Goal: Contribute content

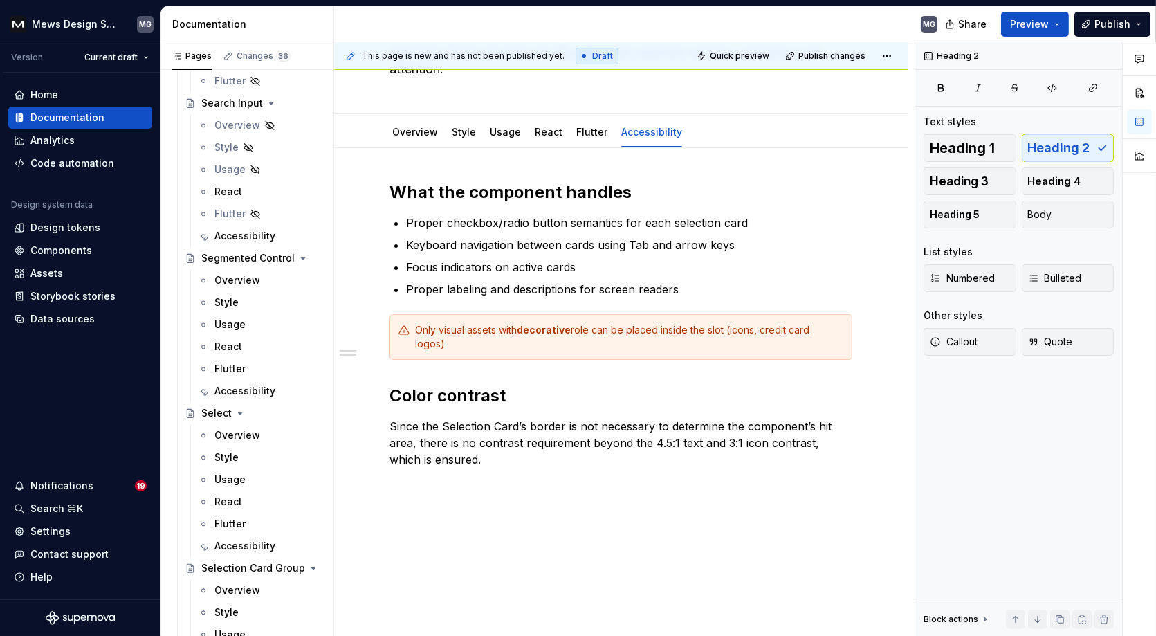
scroll to position [6540, 0]
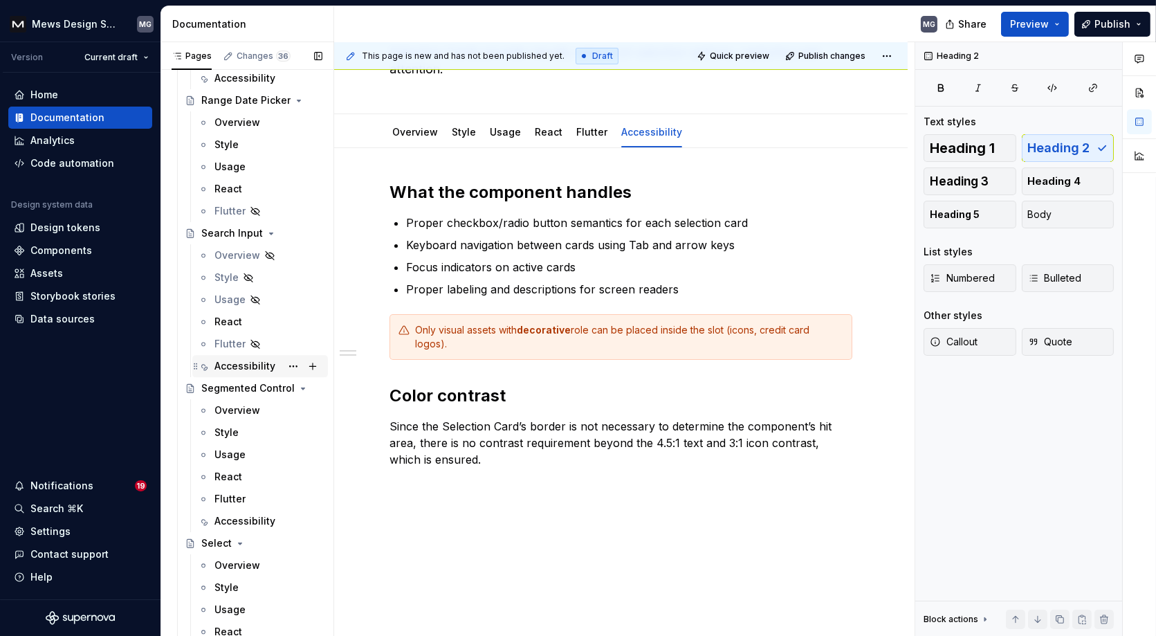
click at [234, 359] on div "Accessibility" at bounding box center [244, 366] width 61 height 14
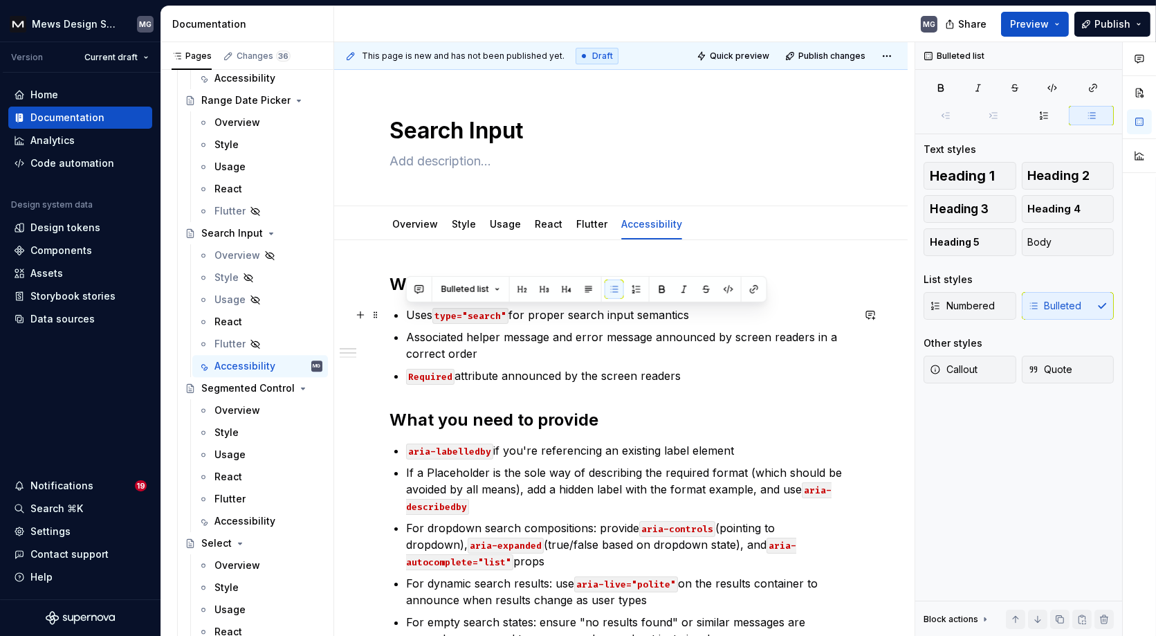
drag, startPoint x: 708, startPoint y: 313, endPoint x: 390, endPoint y: 313, distance: 318.1
click at [390, 313] on div "What the component handles Uses type="search" for proper search input semantics…" at bounding box center [620, 541] width 463 height 537
copy p "Uses type="search" for proper search input semantics"
click at [239, 518] on div "Accessibility" at bounding box center [244, 521] width 61 height 14
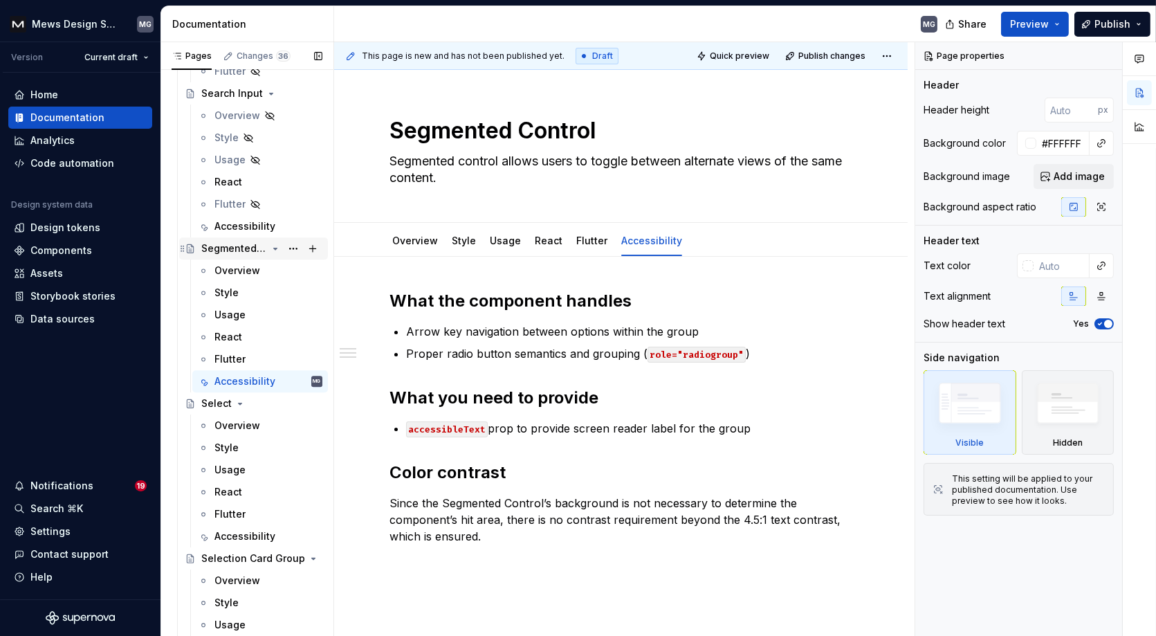
scroll to position [6746, 0]
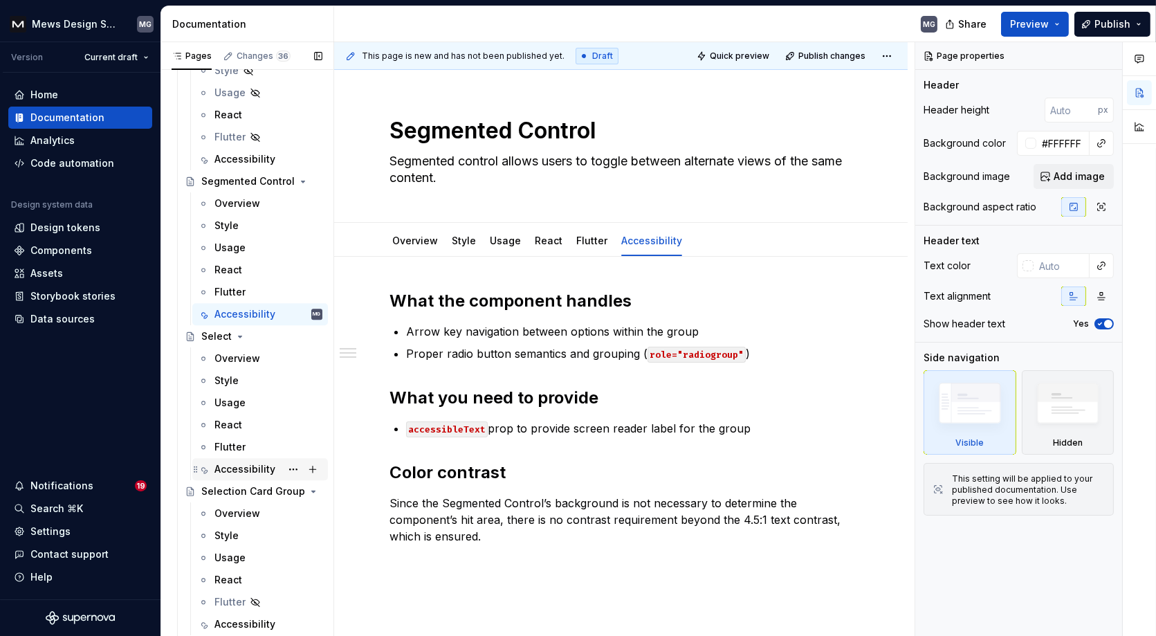
click at [239, 464] on div "Accessibility" at bounding box center [244, 469] width 61 height 14
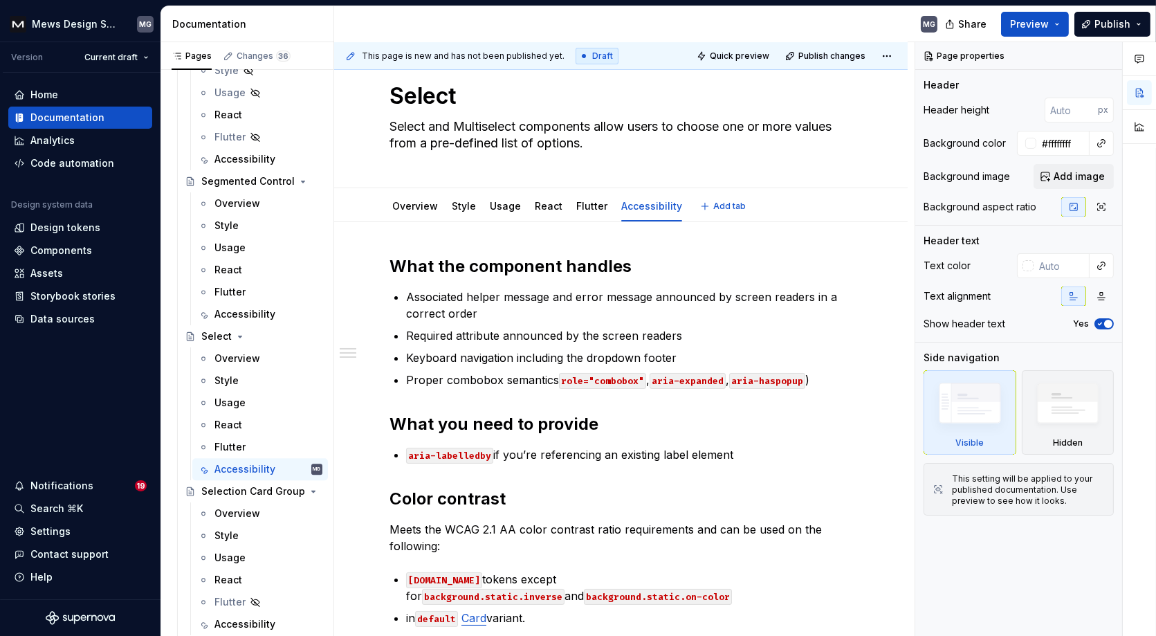
scroll to position [52, 0]
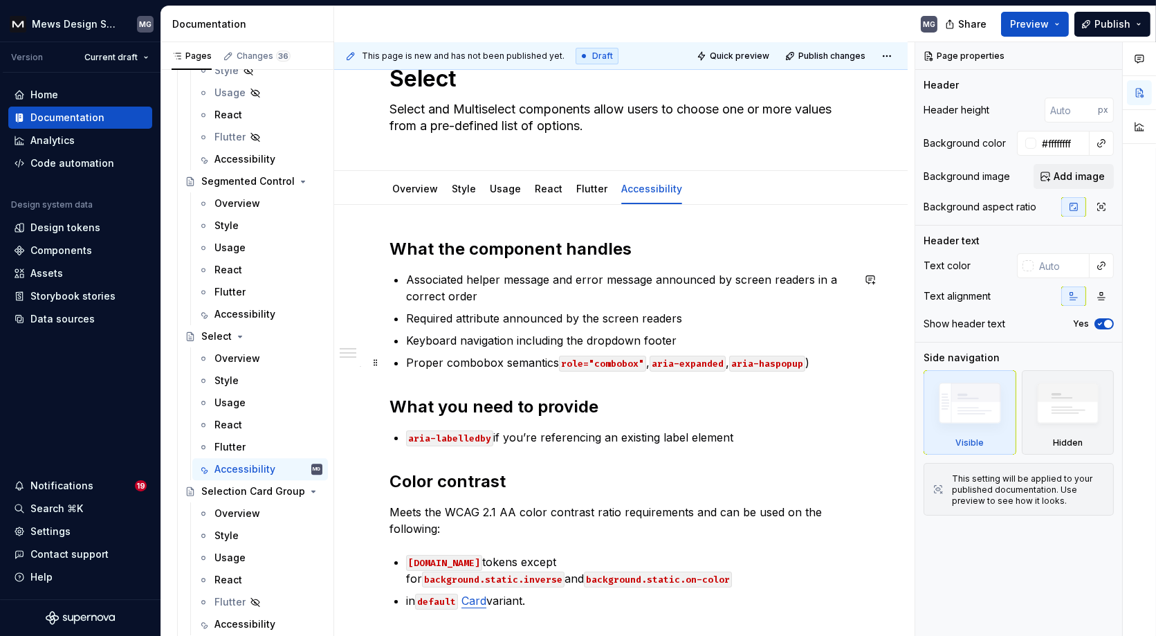
click at [554, 358] on p "Proper combobox semantics role="combobox" , aria-expanded , aria-haspopup )" at bounding box center [629, 362] width 446 height 17
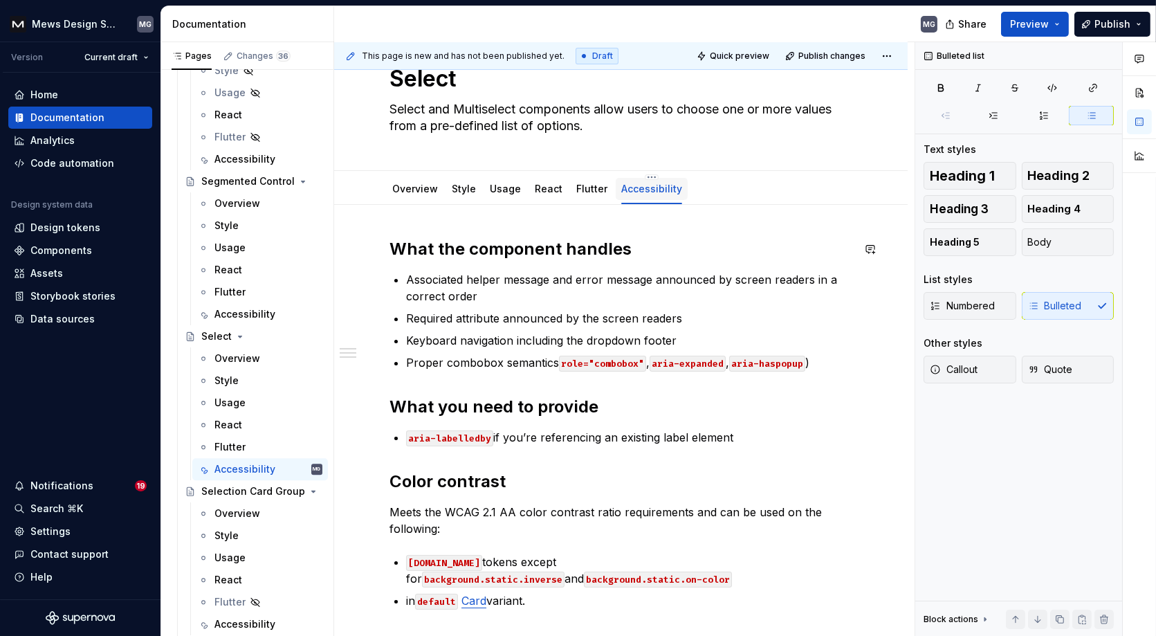
type textarea "*"
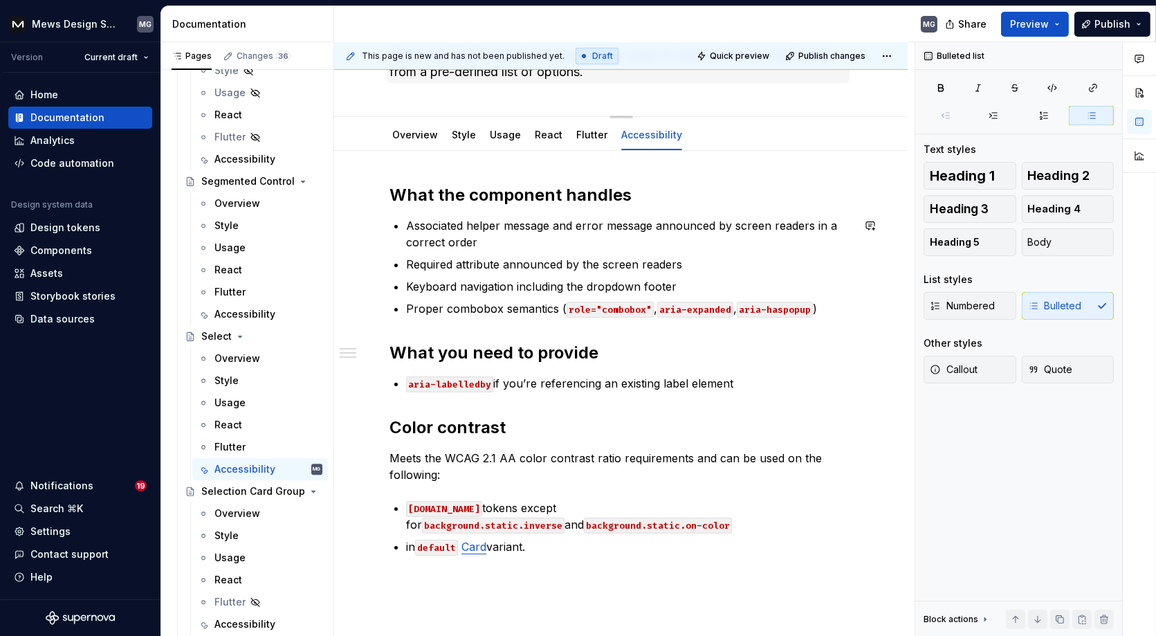
scroll to position [100, 0]
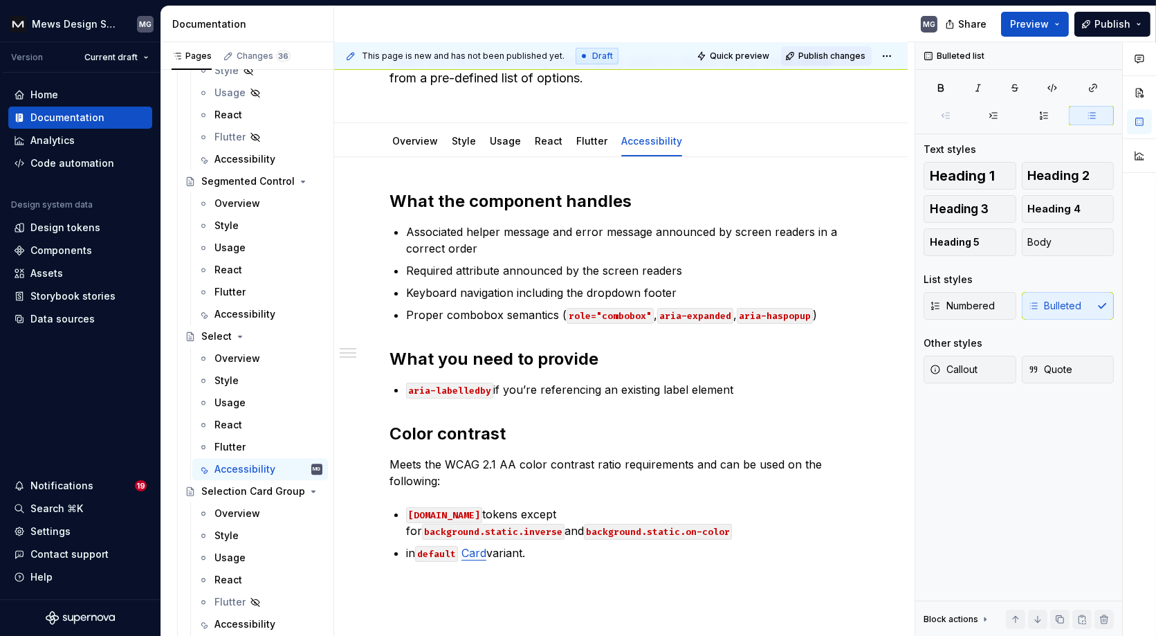
click at [844, 56] on span "Publish changes" at bounding box center [831, 55] width 67 height 11
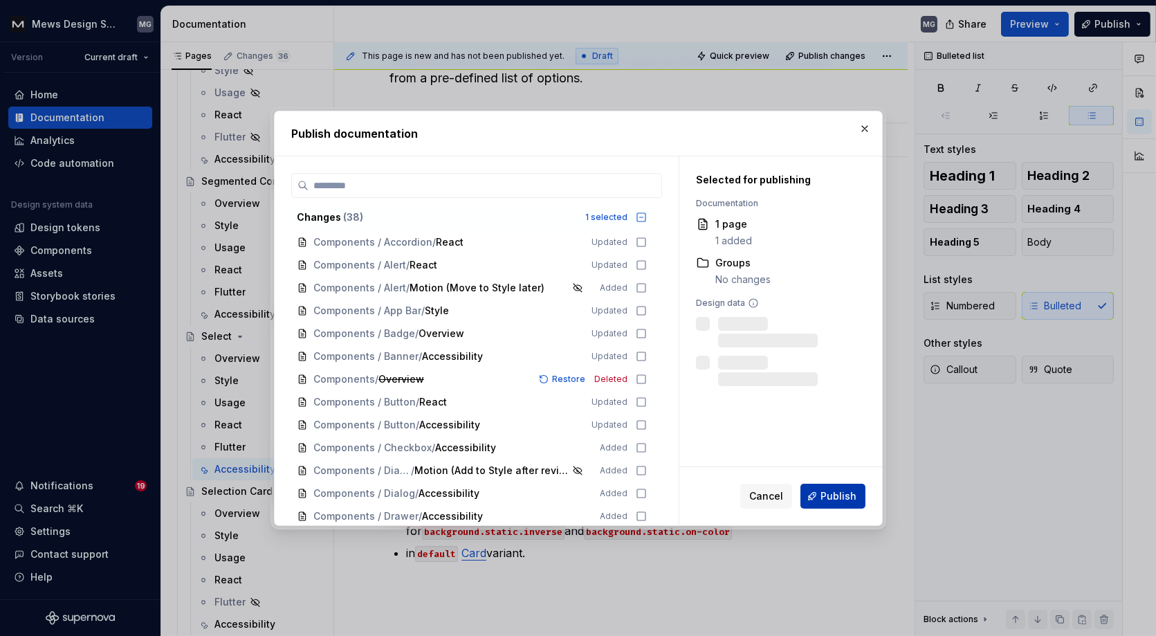
click at [828, 501] on span "Publish" at bounding box center [838, 496] width 36 height 14
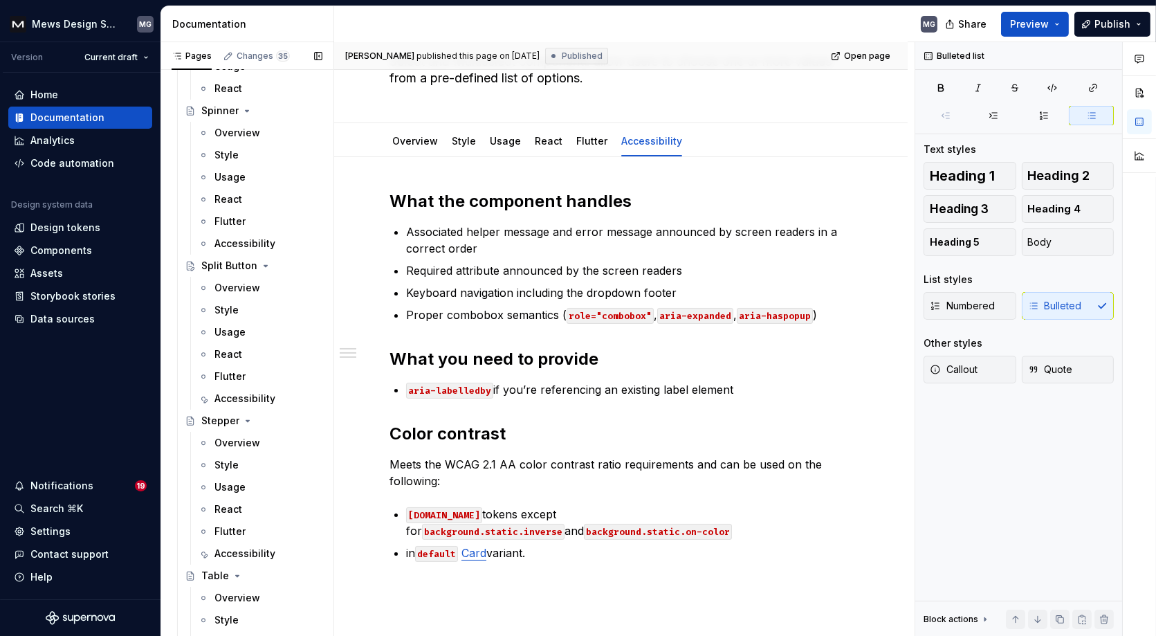
scroll to position [7922, 0]
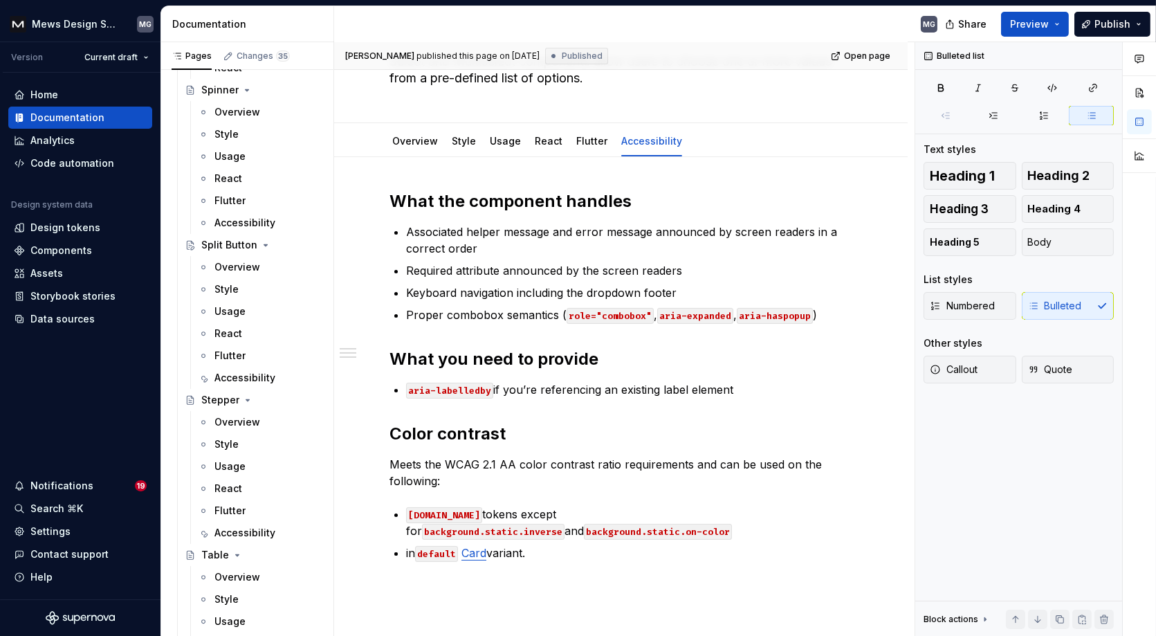
click at [248, 377] on div "Accessibility" at bounding box center [244, 378] width 61 height 14
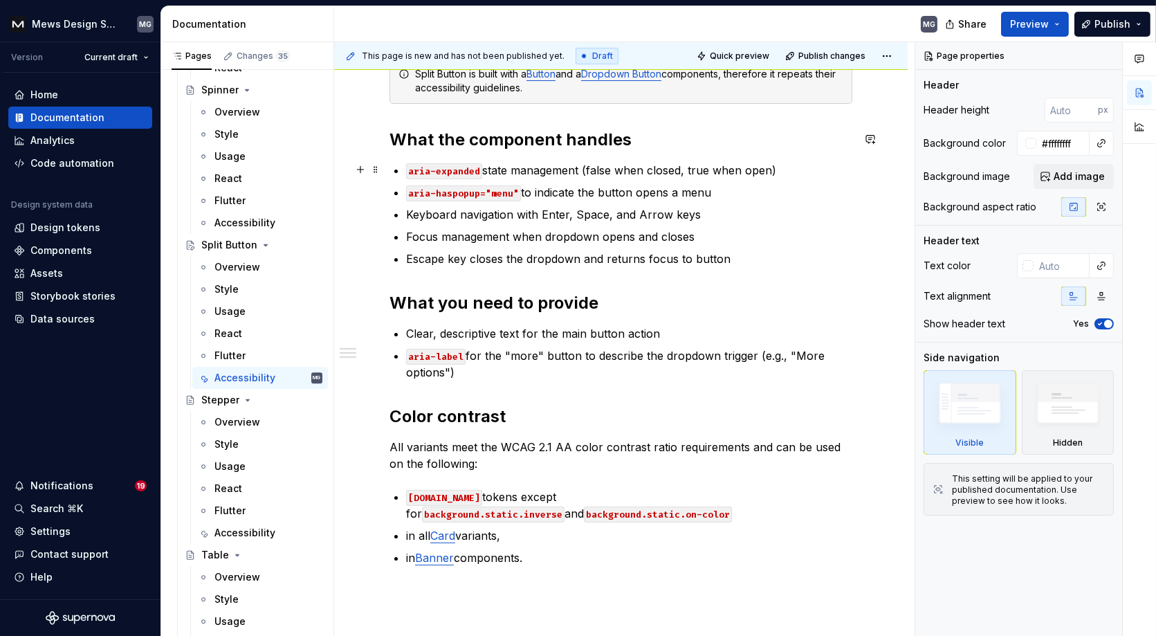
scroll to position [288, 0]
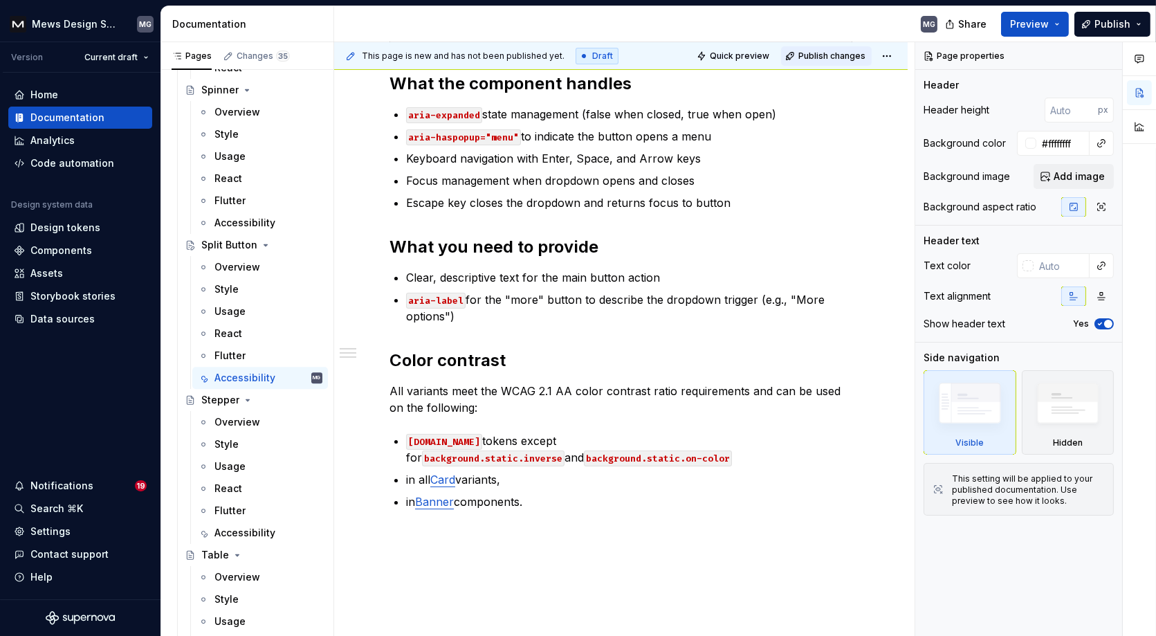
click at [833, 53] on span "Publish changes" at bounding box center [831, 55] width 67 height 11
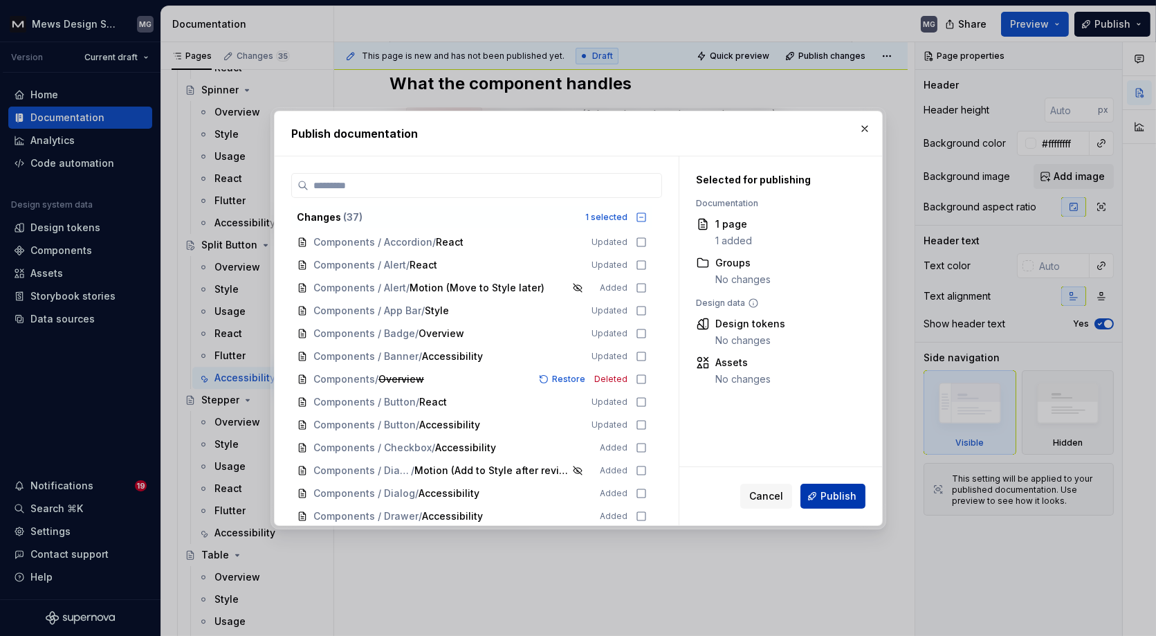
click at [833, 494] on span "Publish" at bounding box center [838, 496] width 36 height 14
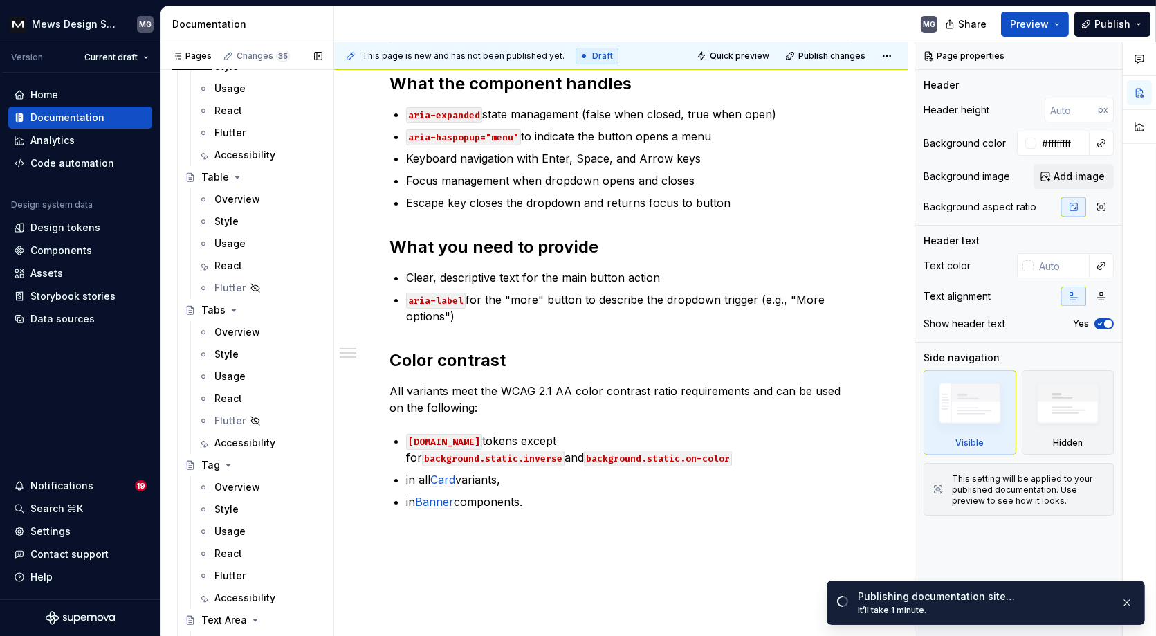
scroll to position [8316, 0]
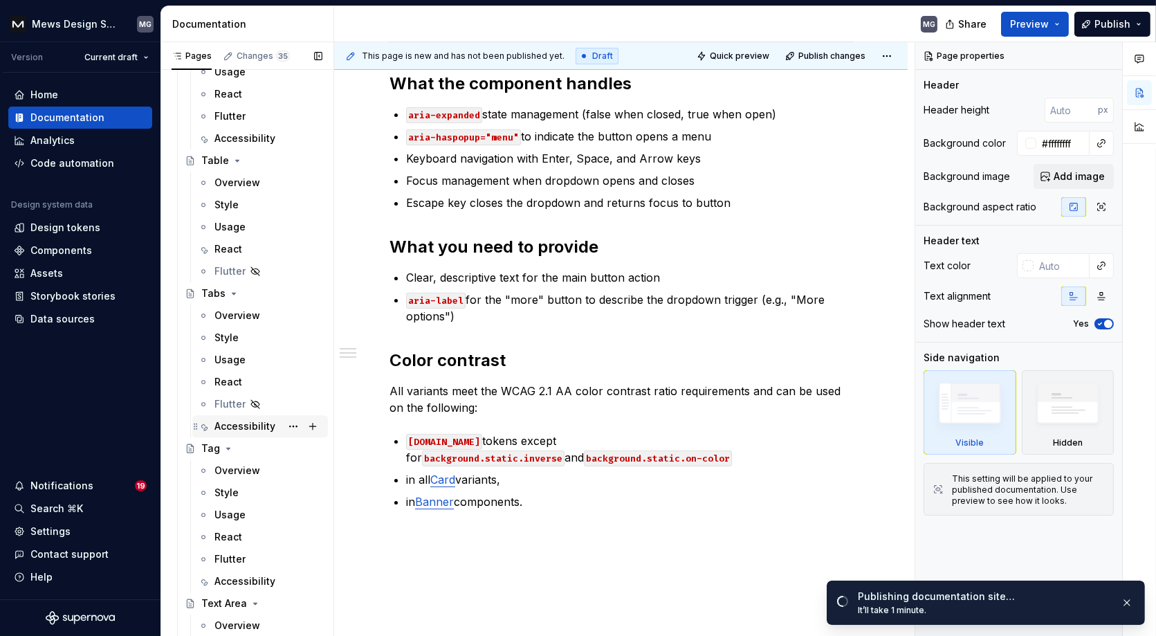
click at [237, 420] on div "Accessibility" at bounding box center [244, 426] width 61 height 14
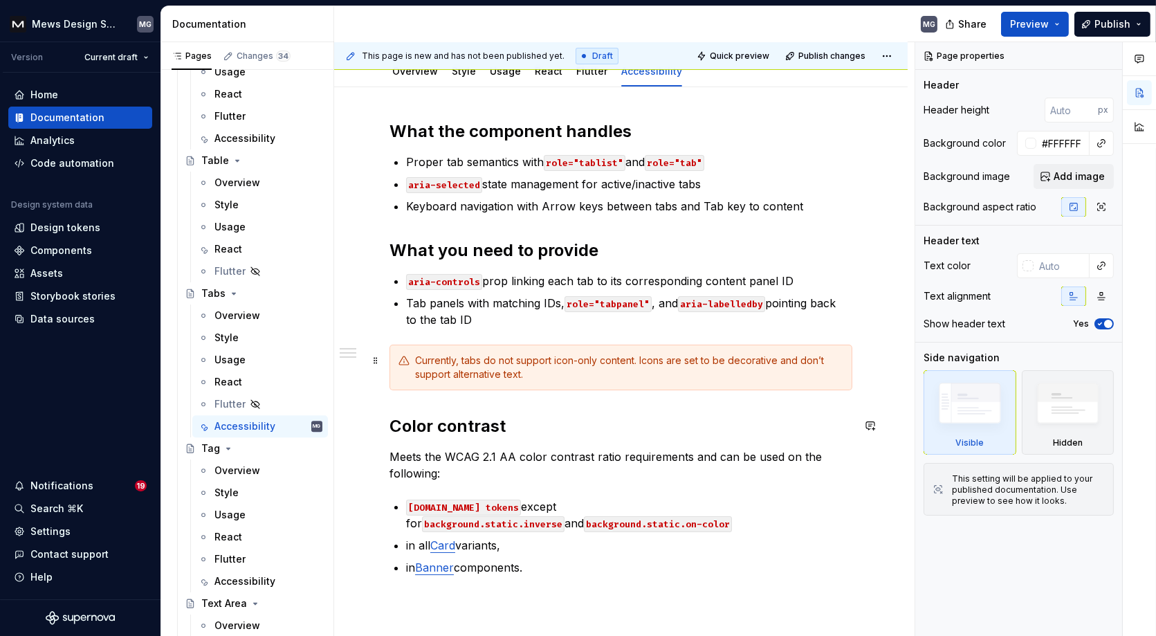
scroll to position [18, 0]
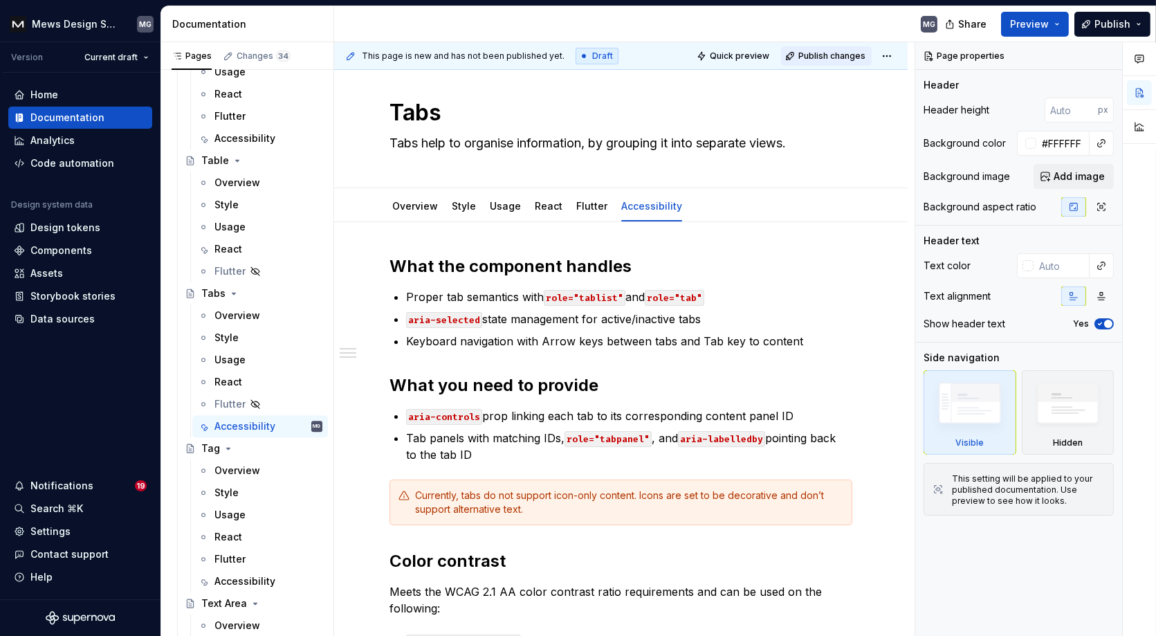
click at [845, 52] on span "Publish changes" at bounding box center [831, 55] width 67 height 11
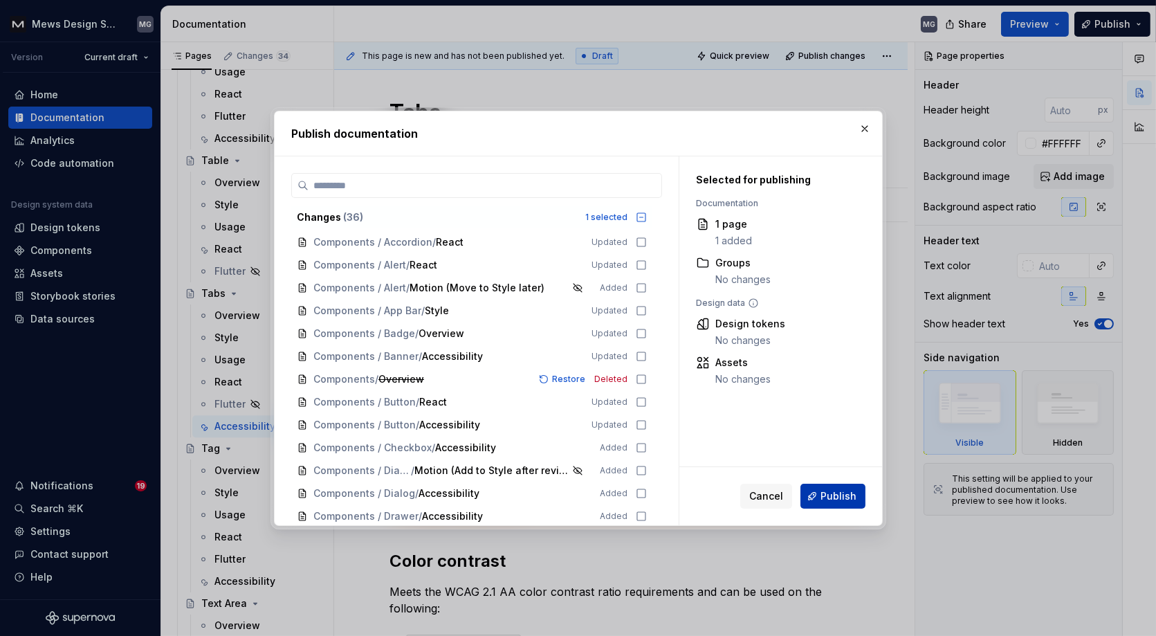
click at [829, 489] on span "Publish" at bounding box center [838, 496] width 36 height 14
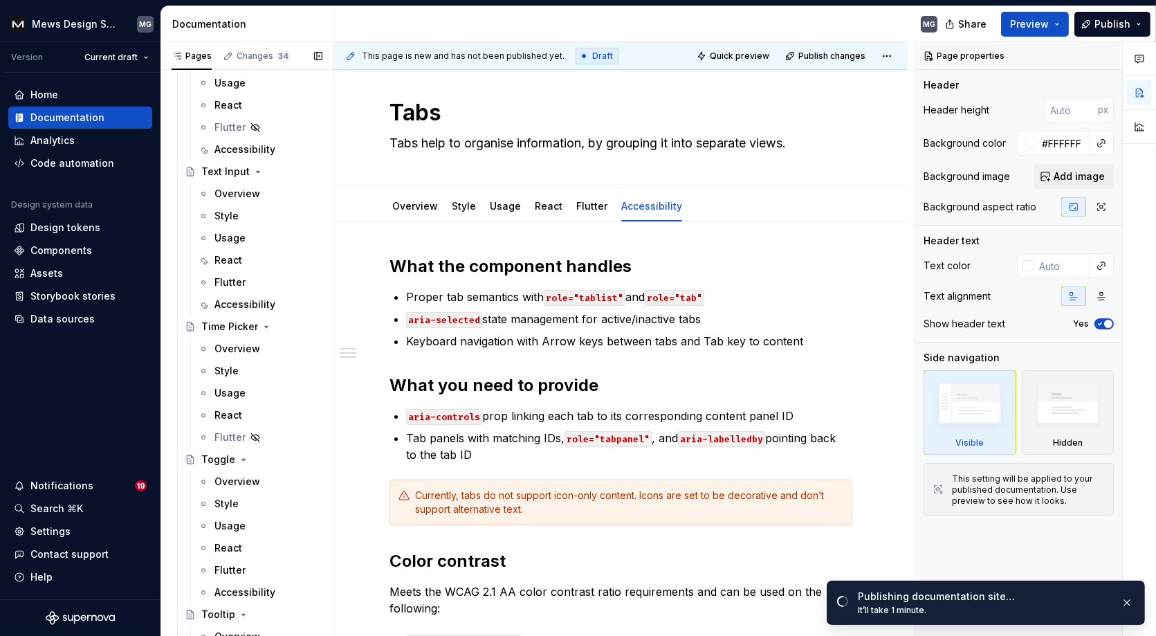
scroll to position [8799, 0]
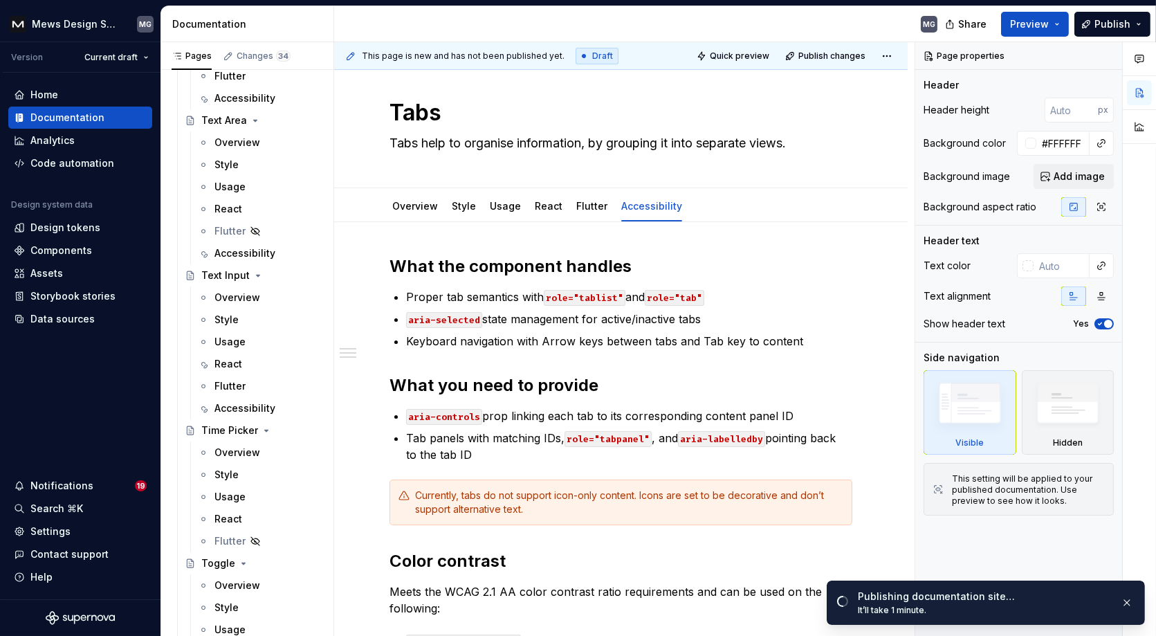
click at [237, 248] on div "Accessibility" at bounding box center [244, 253] width 61 height 14
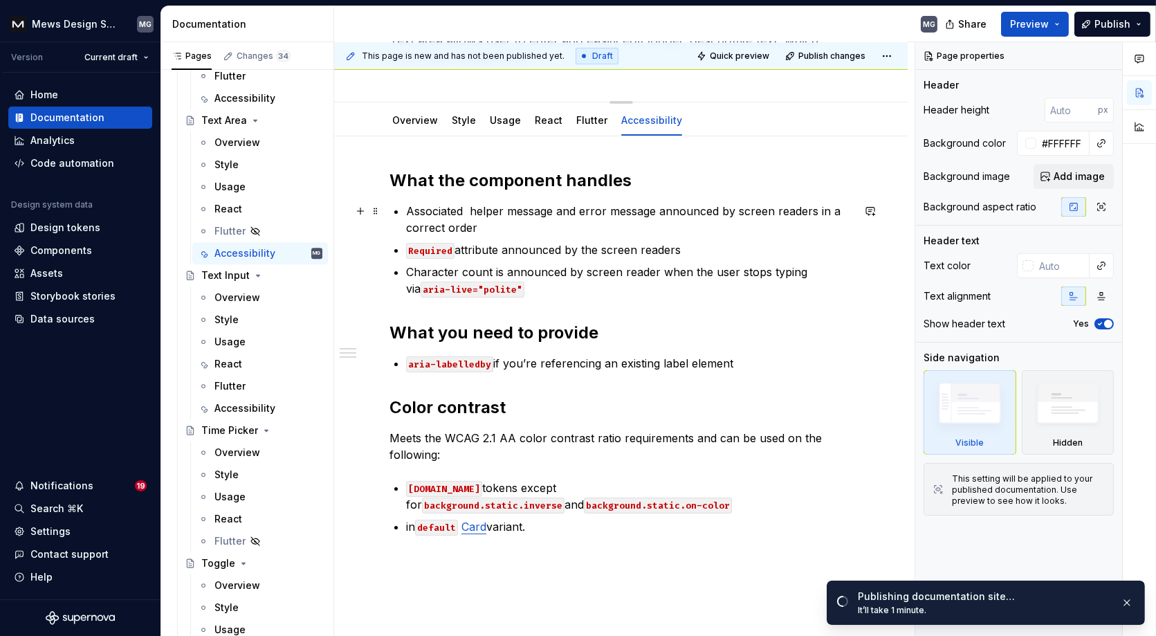
scroll to position [121, 0]
click at [231, 408] on div "Accessibility" at bounding box center [244, 408] width 61 height 14
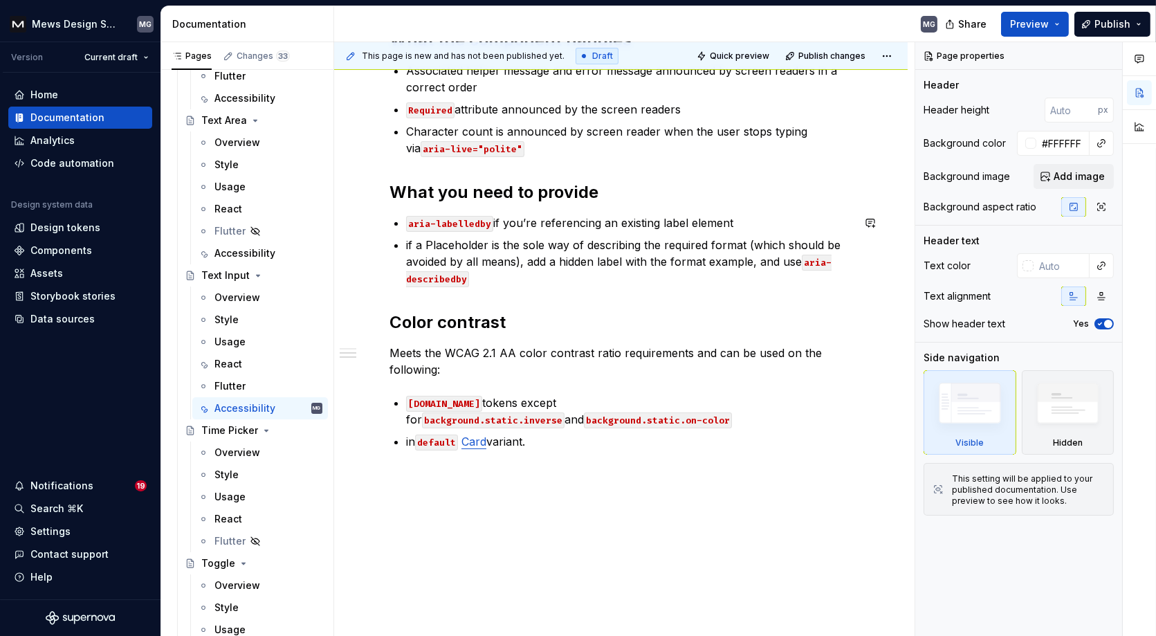
scroll to position [282, 0]
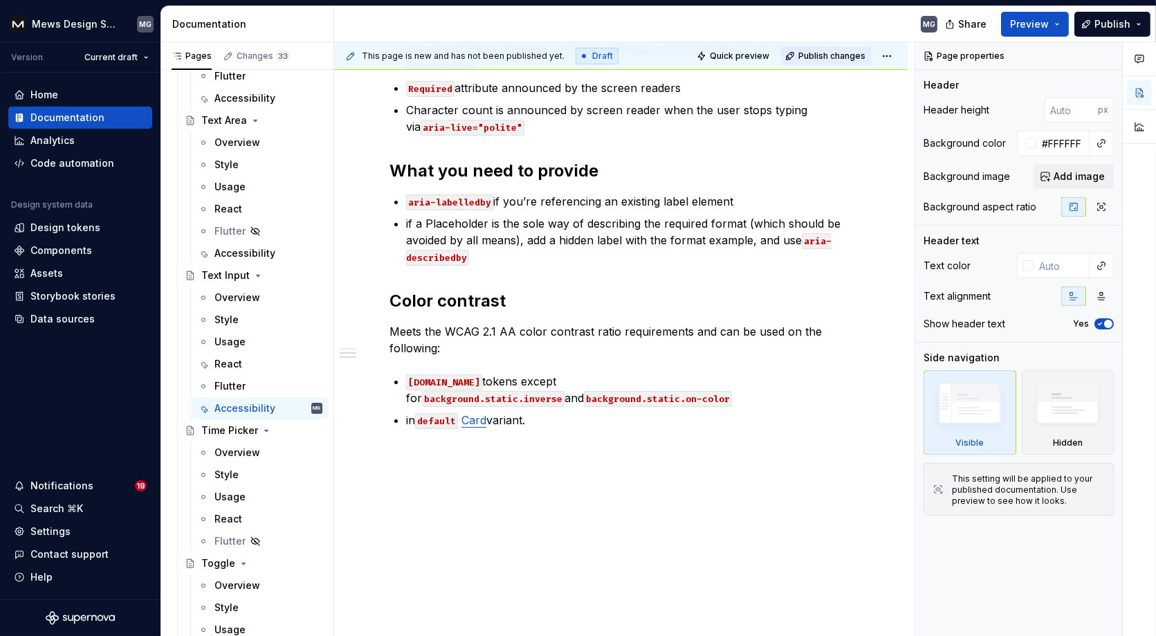
click at [843, 52] on span "Publish changes" at bounding box center [831, 55] width 67 height 11
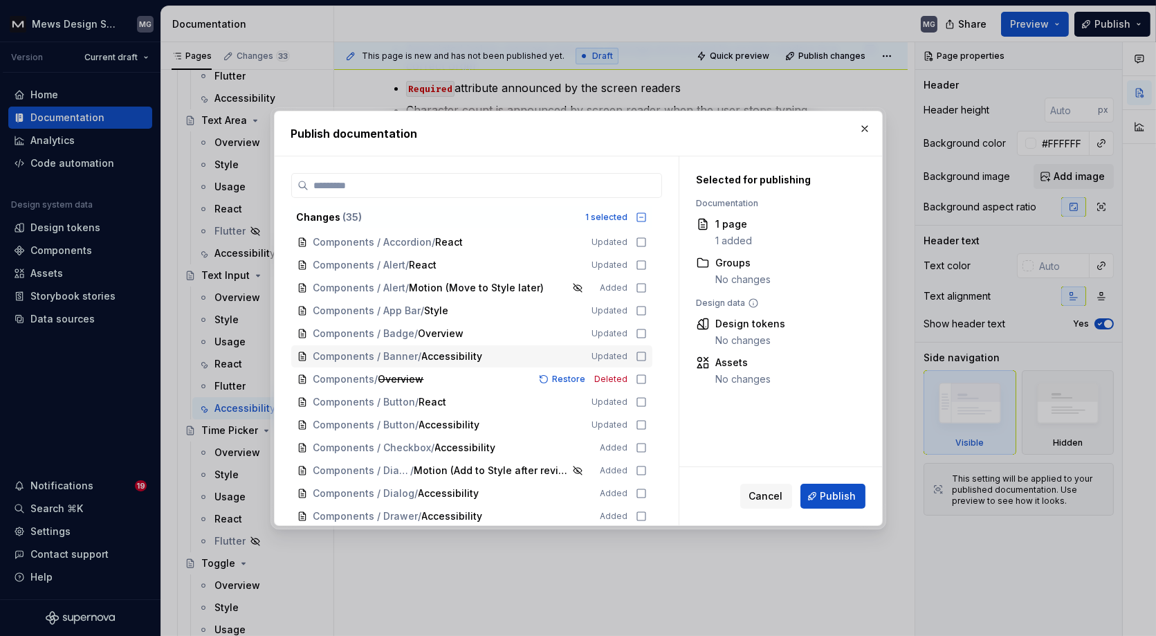
scroll to position [503, 0]
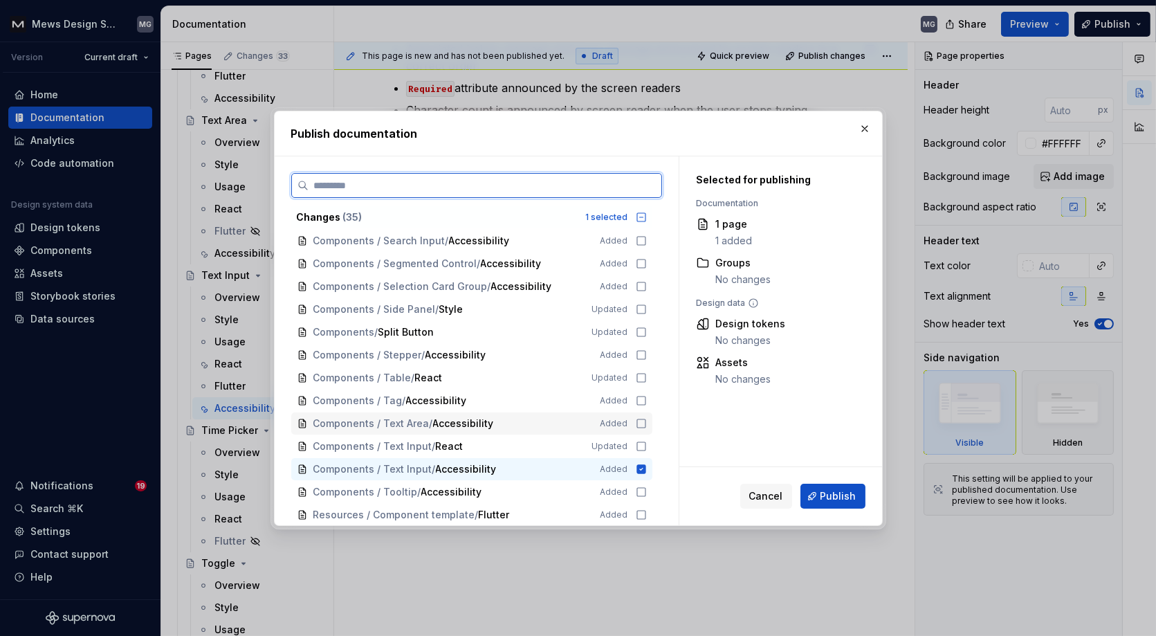
click at [647, 419] on icon at bounding box center [641, 423] width 11 height 11
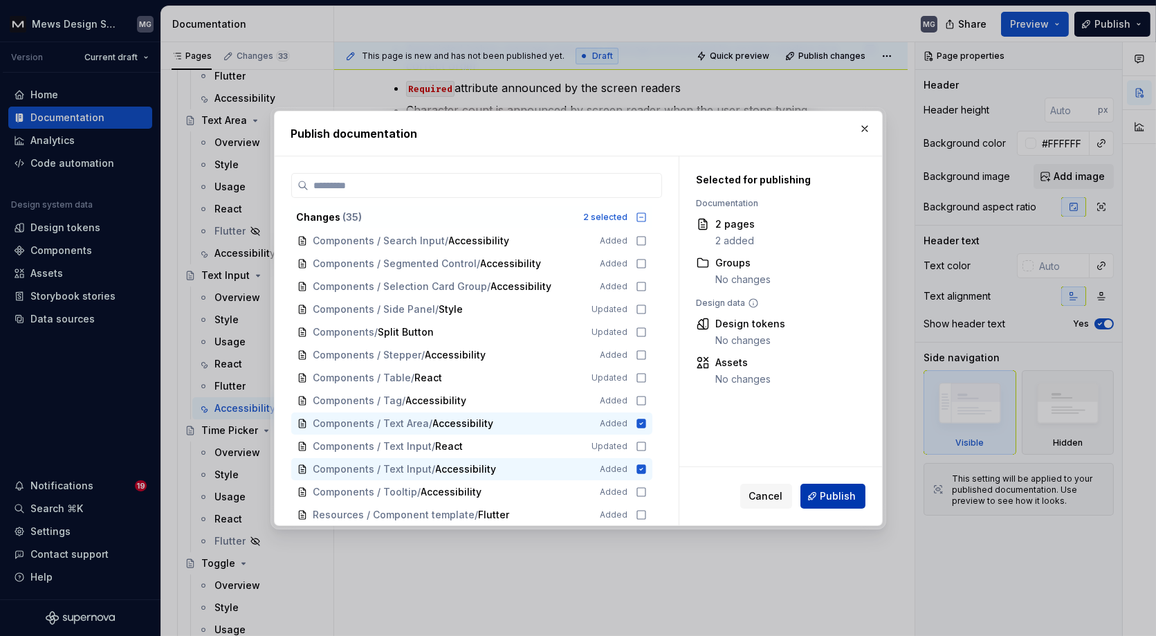
click at [829, 501] on span "Publish" at bounding box center [838, 496] width 36 height 14
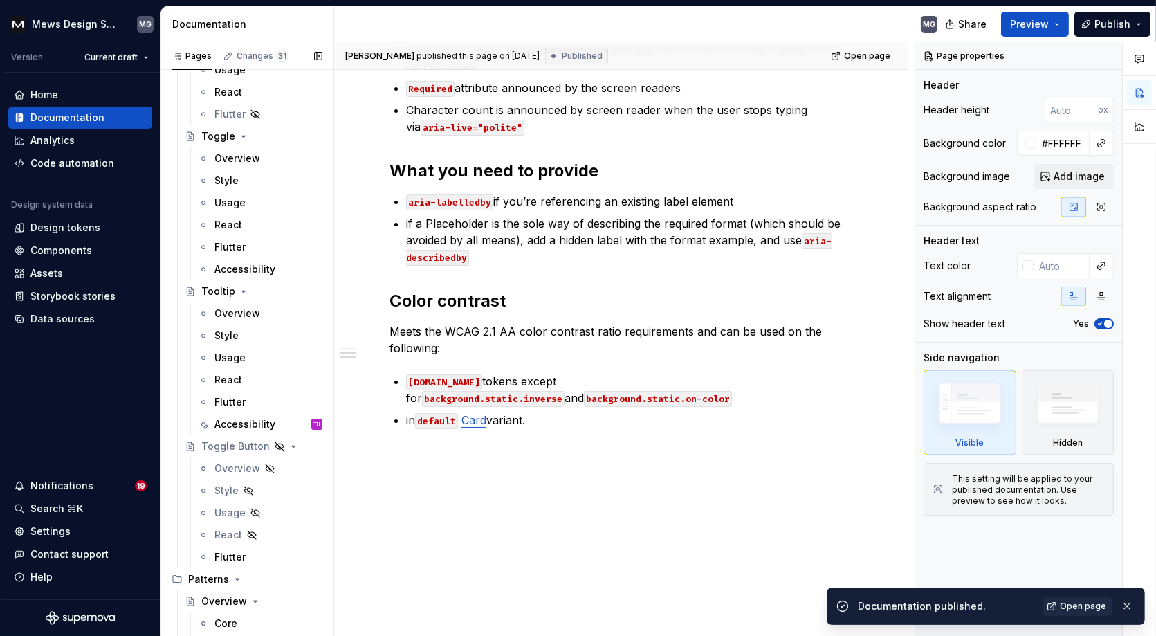
scroll to position [9251, 0]
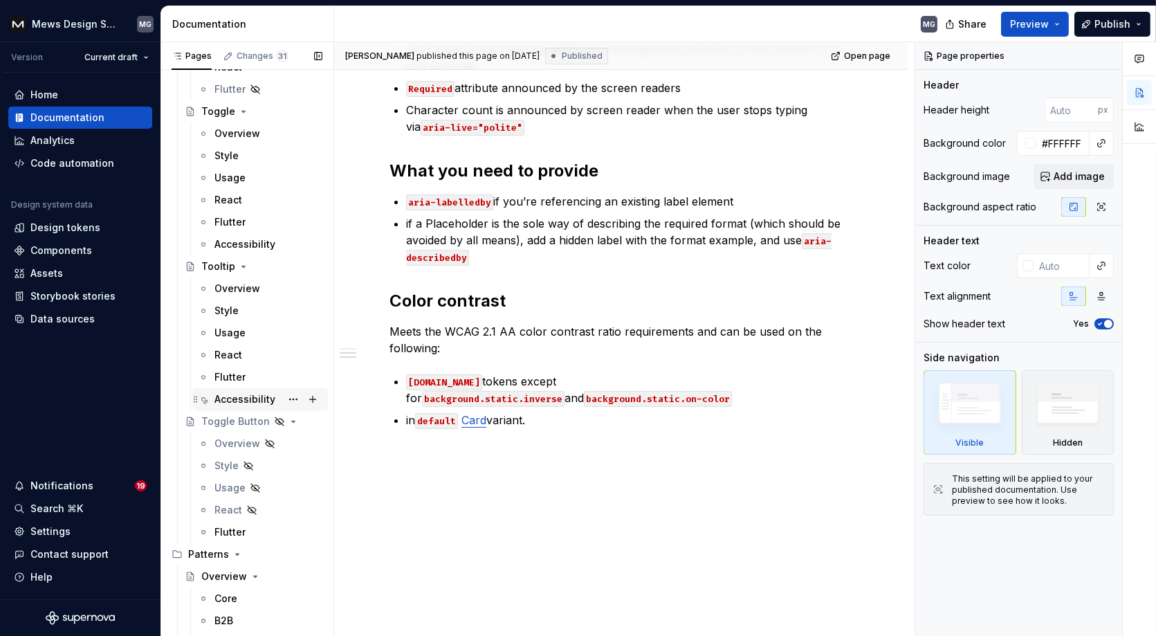
click at [250, 393] on div "Accessibility" at bounding box center [244, 399] width 61 height 14
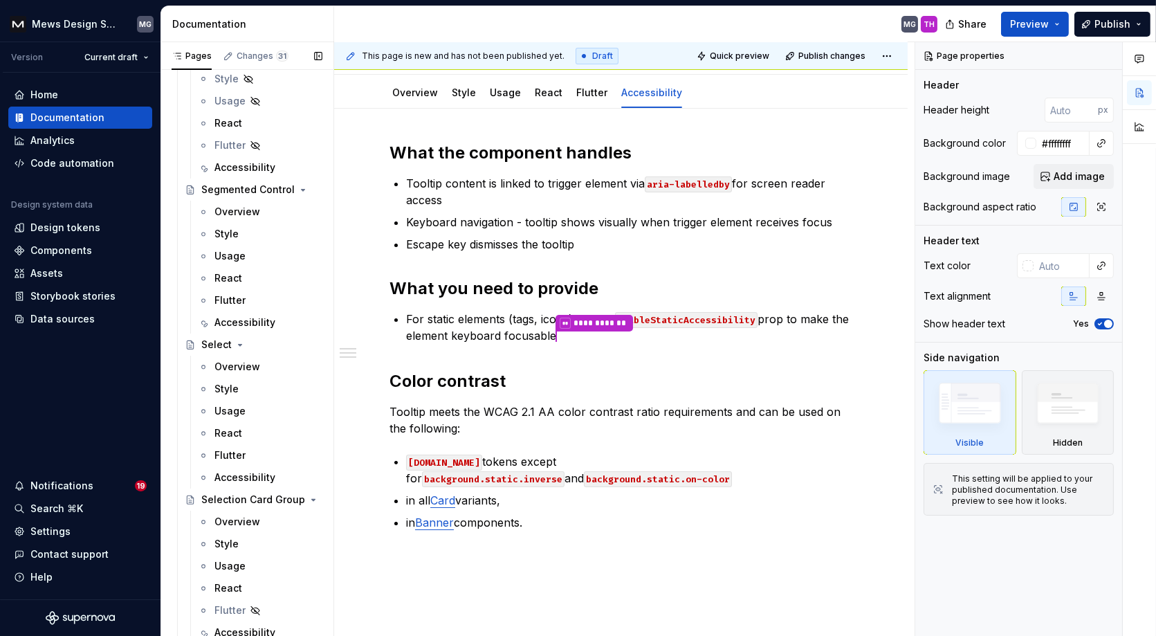
scroll to position [6704, 0]
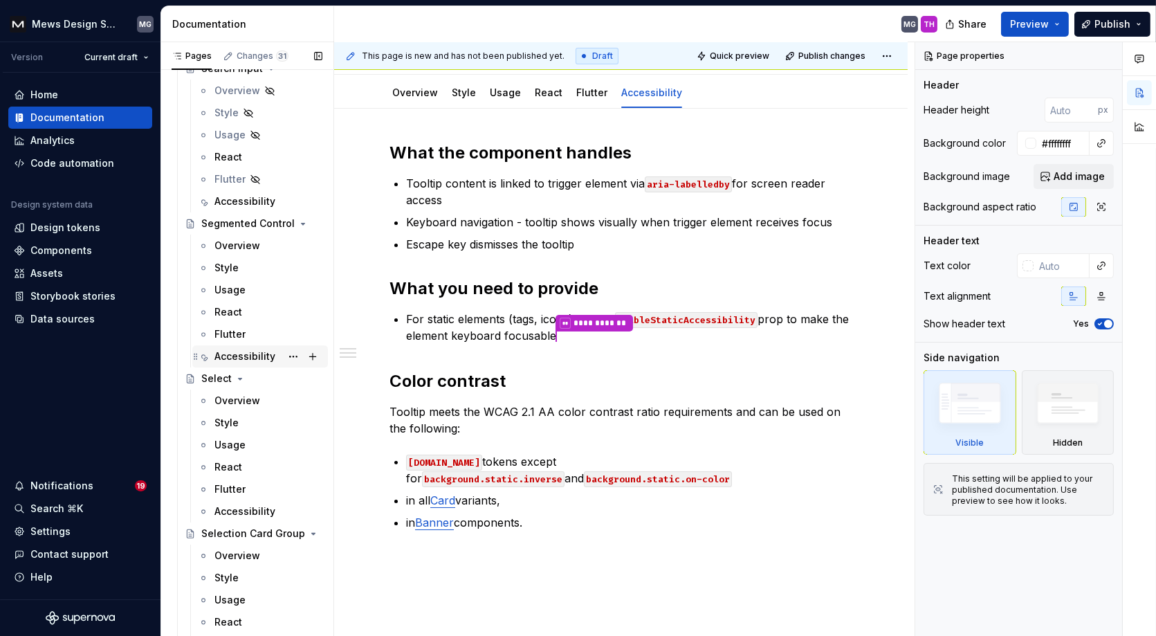
click at [243, 349] on div "Accessibility" at bounding box center [244, 356] width 61 height 14
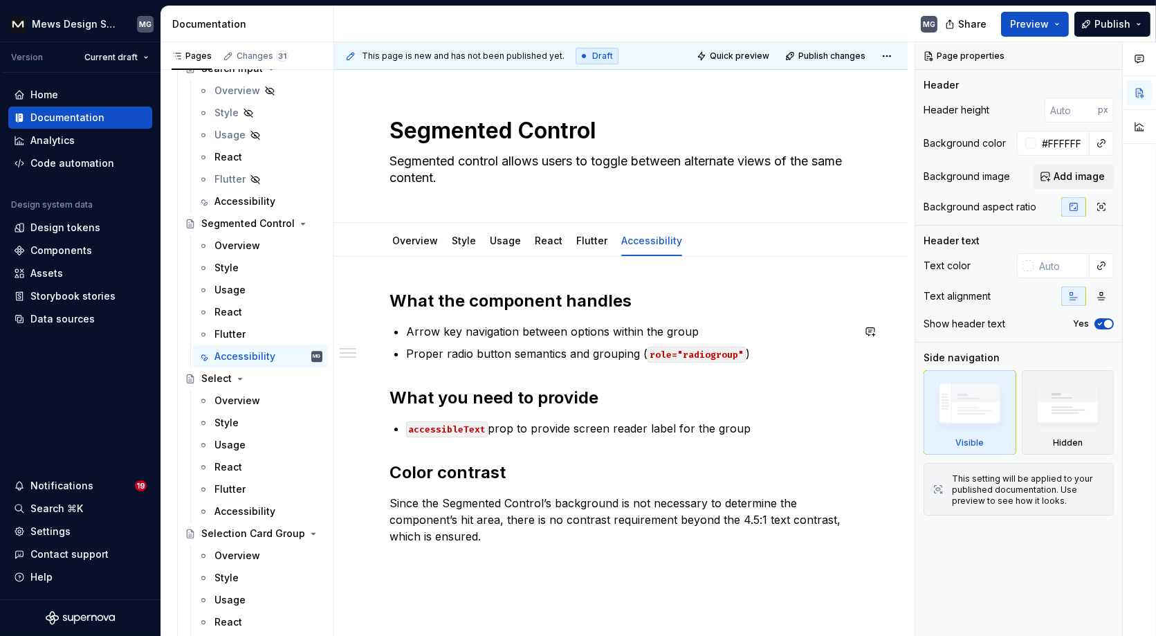
scroll to position [139, 0]
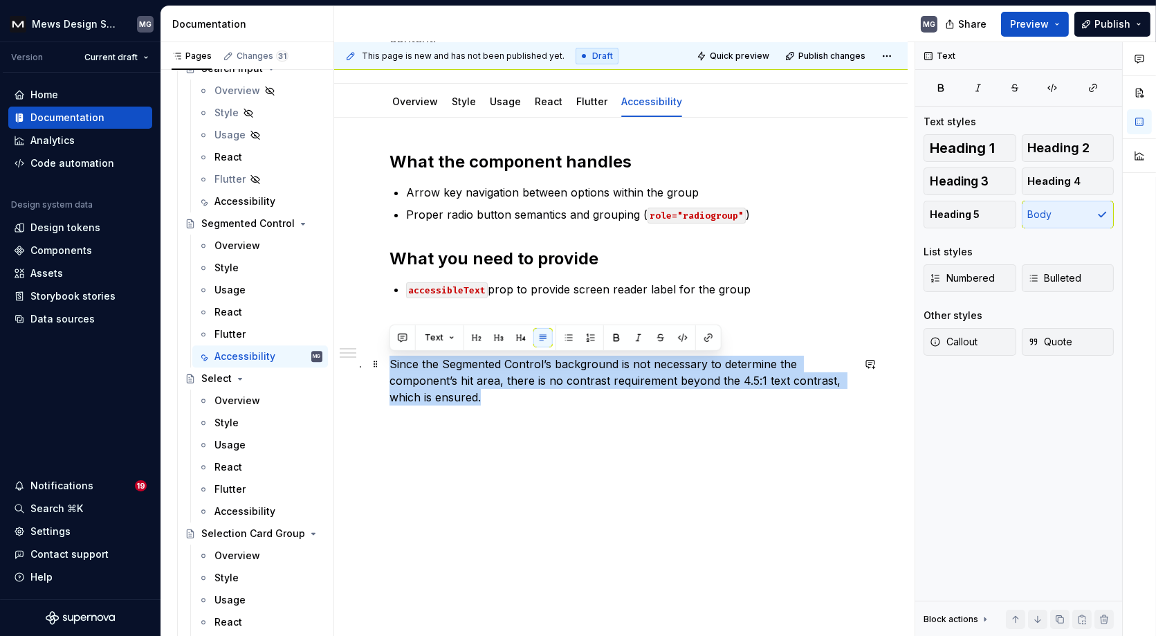
drag, startPoint x: 490, startPoint y: 400, endPoint x: 389, endPoint y: 364, distance: 107.6
click at [389, 364] on p "Since the Segmented Control’s background is not necessary to determine the comp…" at bounding box center [620, 380] width 463 height 50
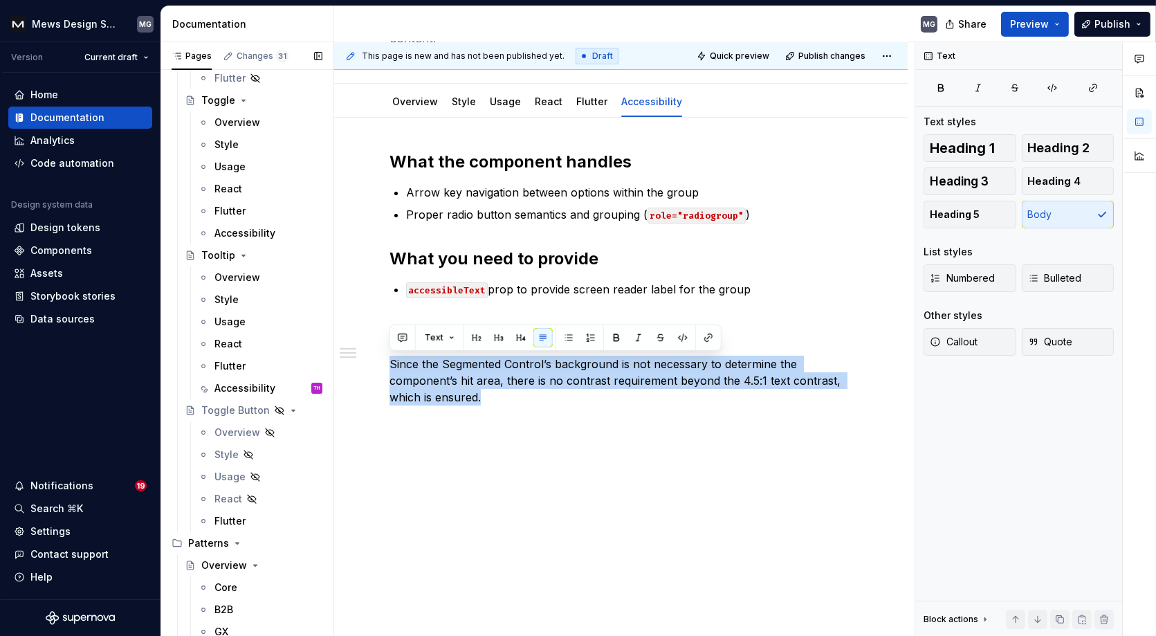
scroll to position [9278, 0]
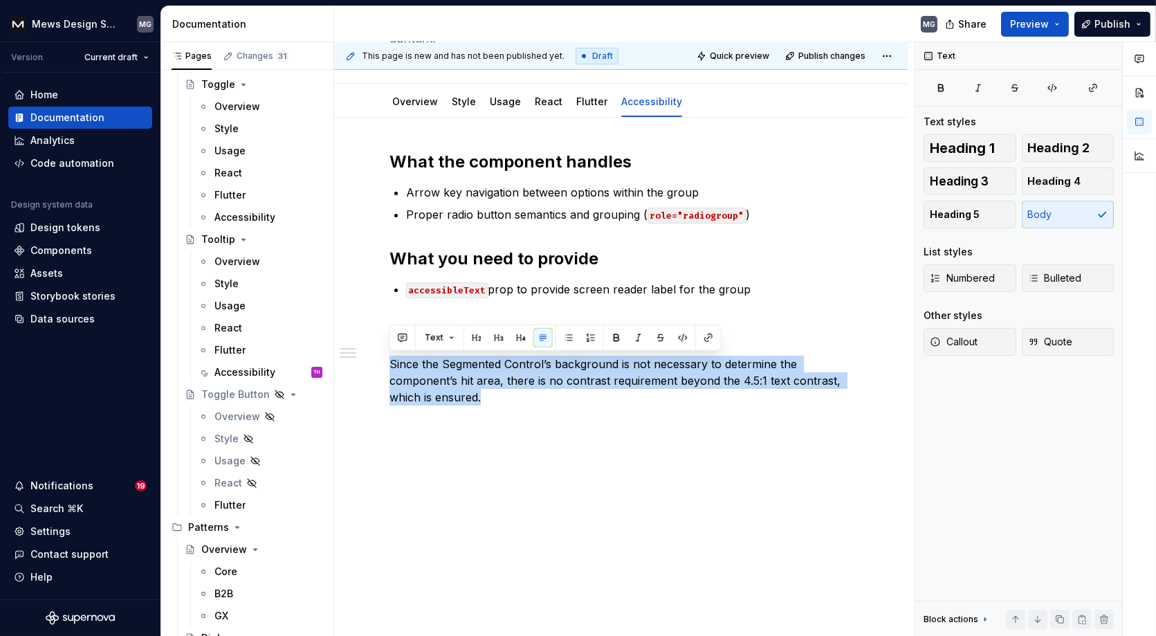
click at [238, 367] on div "Accessibility" at bounding box center [244, 372] width 61 height 14
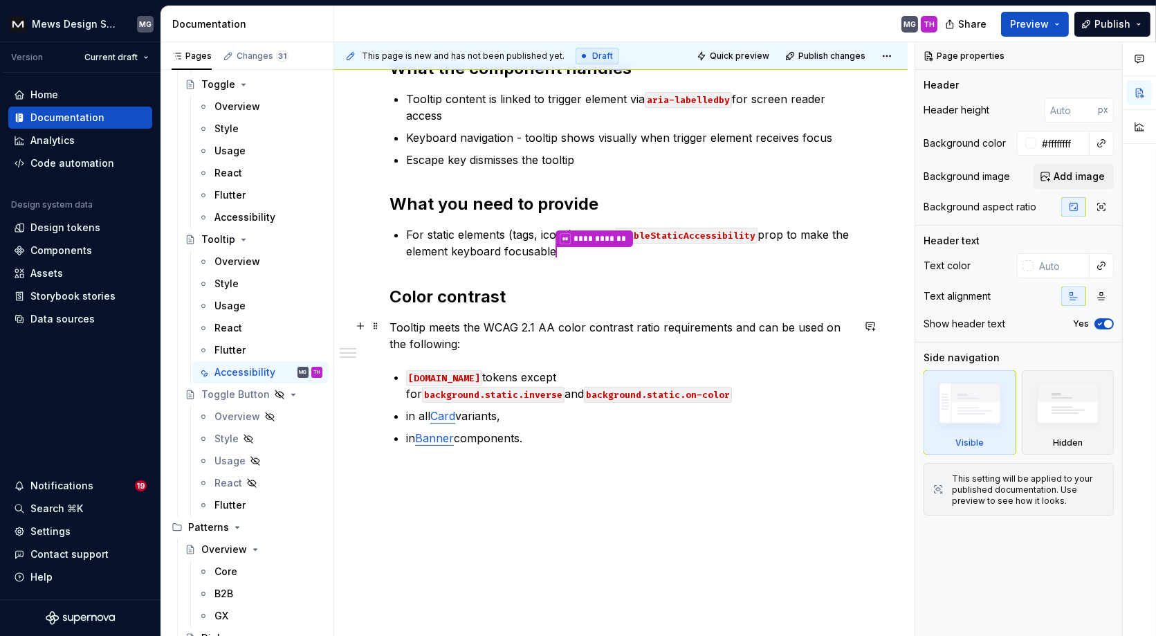
scroll to position [247, 0]
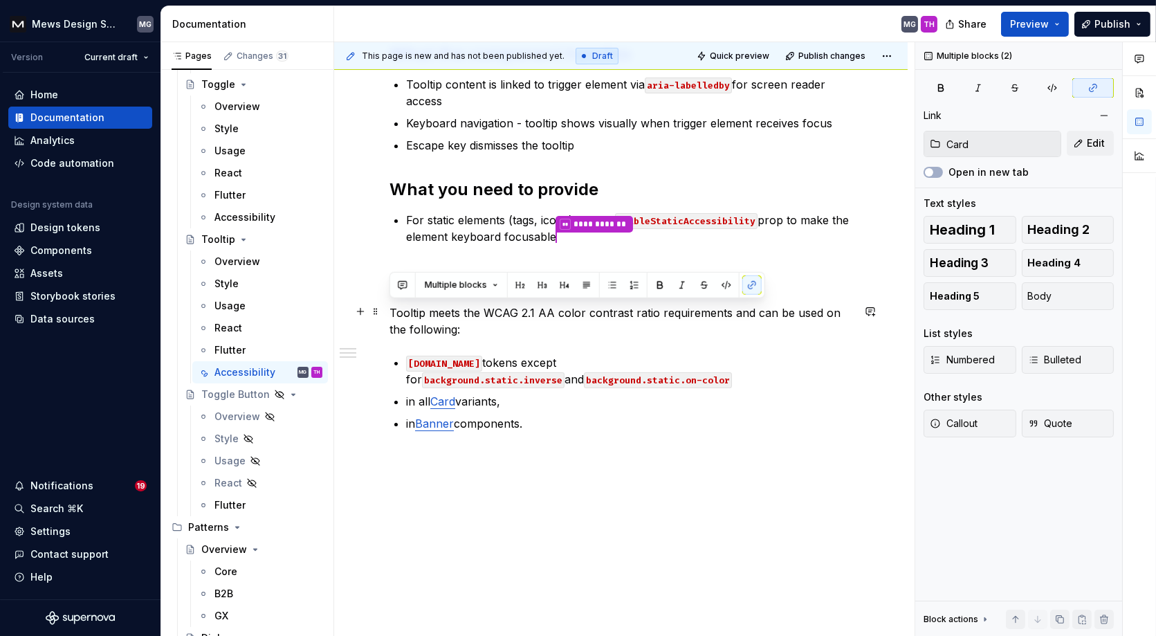
drag, startPoint x: 547, startPoint y: 419, endPoint x: 389, endPoint y: 311, distance: 191.4
click at [389, 311] on div "**********" at bounding box center [620, 237] width 463 height 389
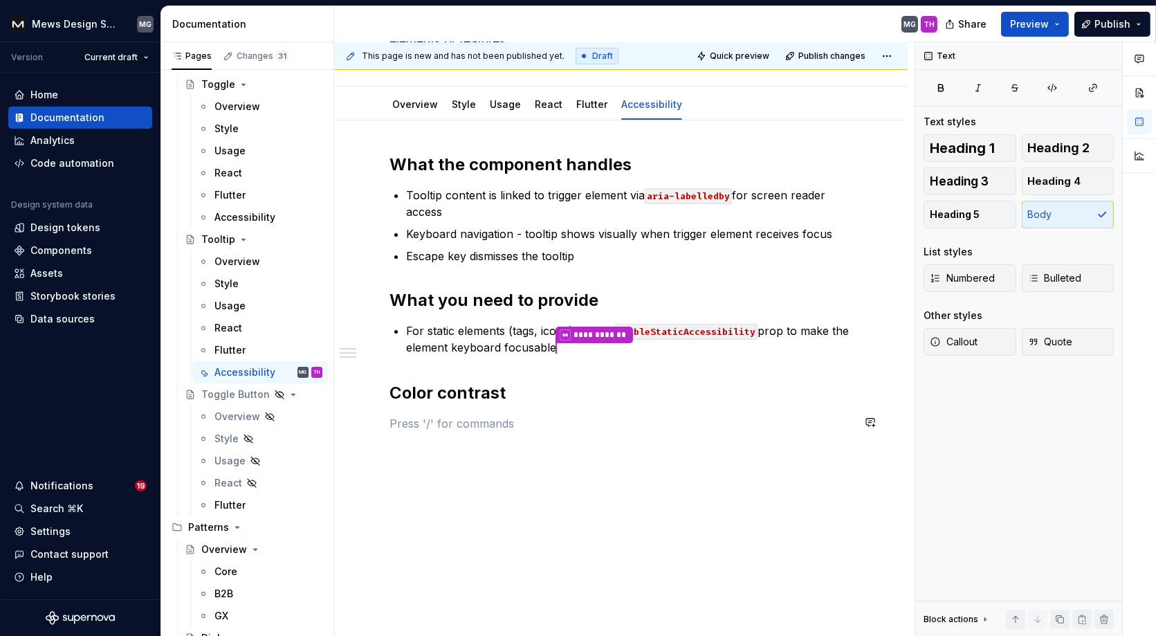
scroll to position [169, 0]
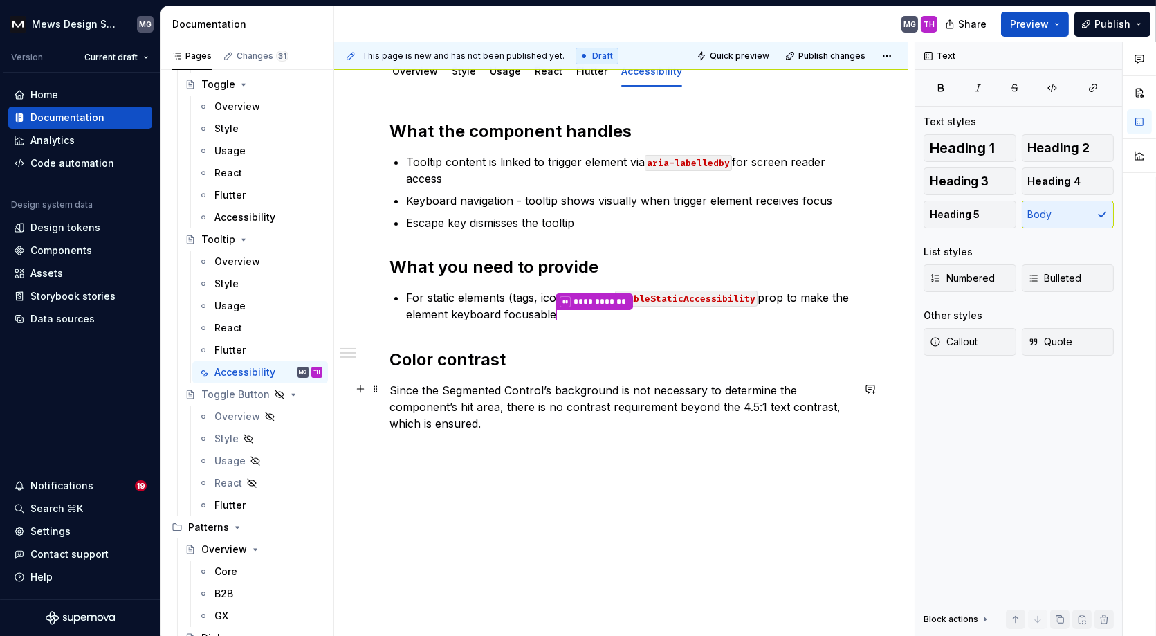
click at [550, 387] on p "Since the Segmented Control’s background is not necessary to determine the comp…" at bounding box center [620, 407] width 463 height 50
type textarea "*"
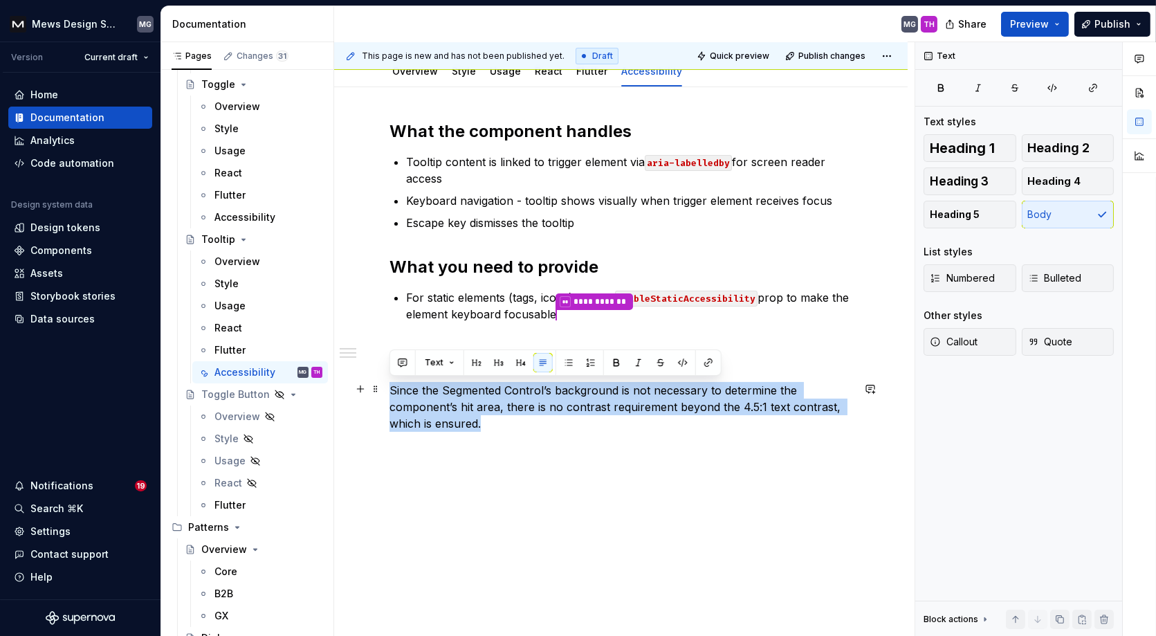
drag, startPoint x: 497, startPoint y: 422, endPoint x: 389, endPoint y: 384, distance: 113.7
click at [389, 384] on p "Since the Segmented Control’s background is not necessary to determine the comp…" at bounding box center [620, 407] width 463 height 50
paste div
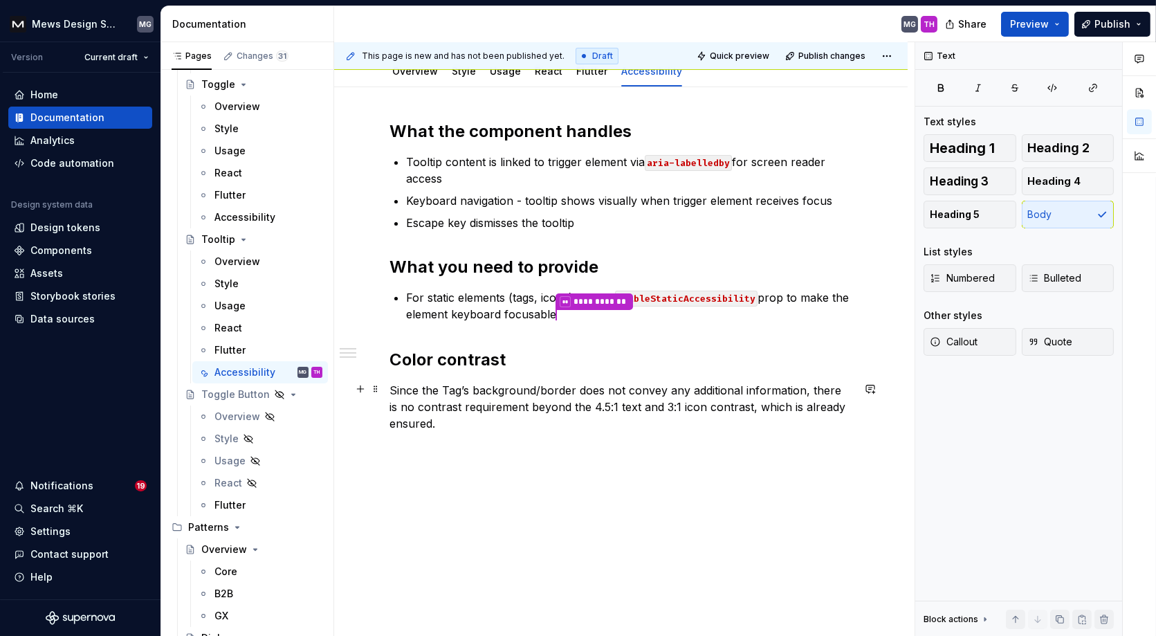
click at [452, 390] on p "Since the Tag’s background/border does not convey any additional information, t…" at bounding box center [620, 407] width 463 height 50
click at [590, 387] on p "Since the Tooltip’s background/border does not convey any additional informatio…" at bounding box center [620, 407] width 463 height 50
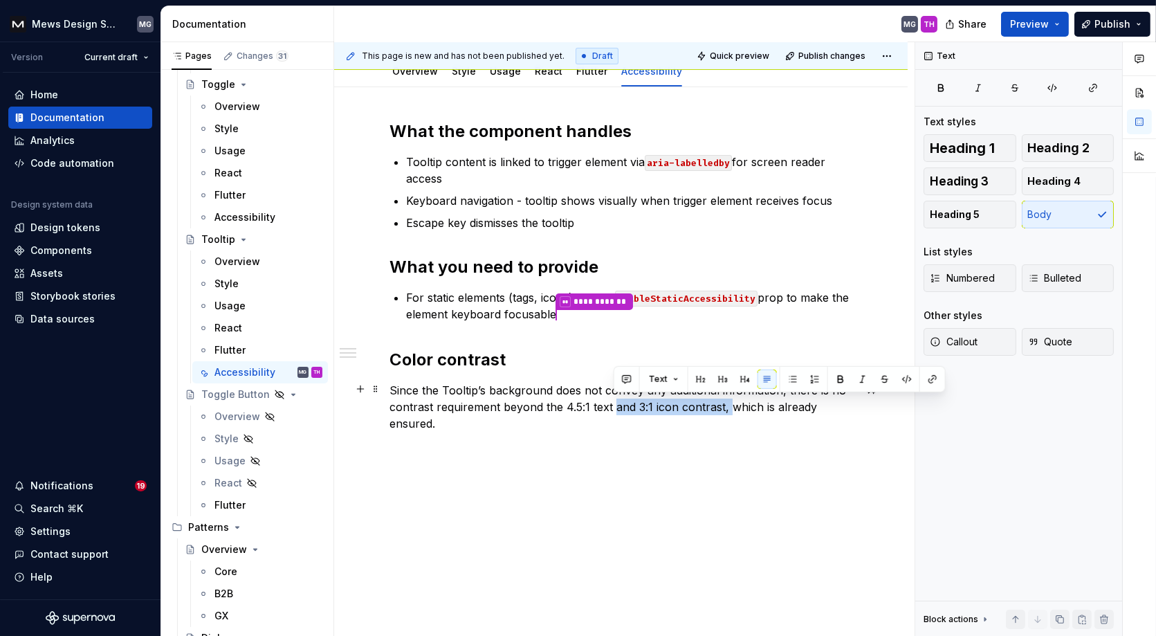
drag, startPoint x: 612, startPoint y: 404, endPoint x: 729, endPoint y: 404, distance: 116.9
click at [729, 404] on p "Since the Tooltip’s background does not convey any additional information, ther…" at bounding box center [620, 407] width 463 height 50
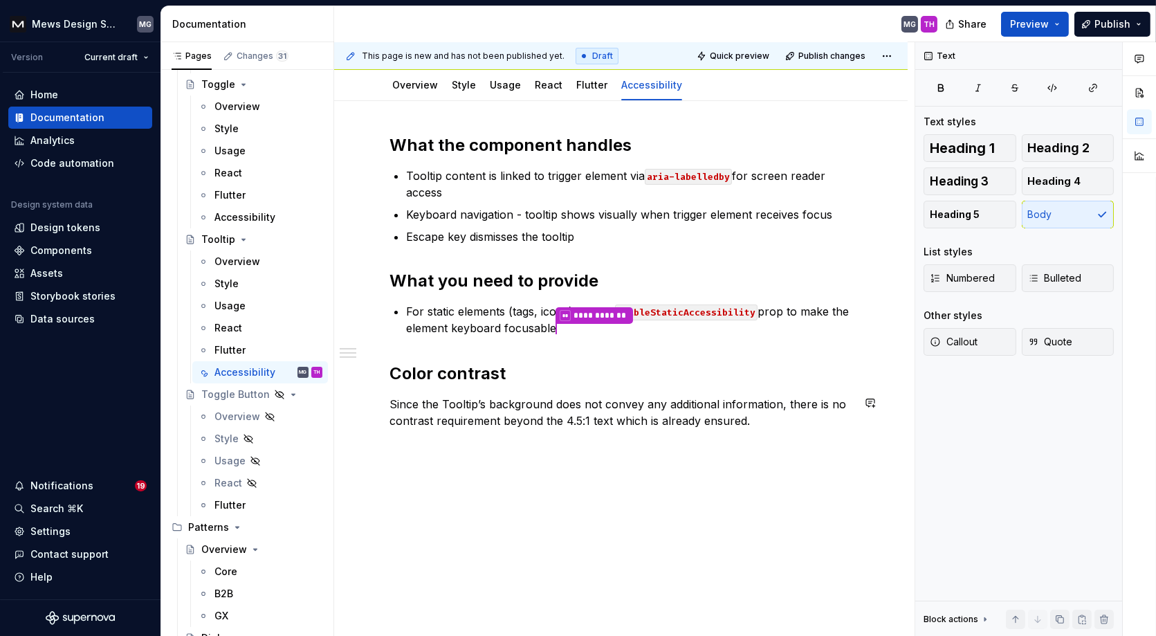
scroll to position [153, 0]
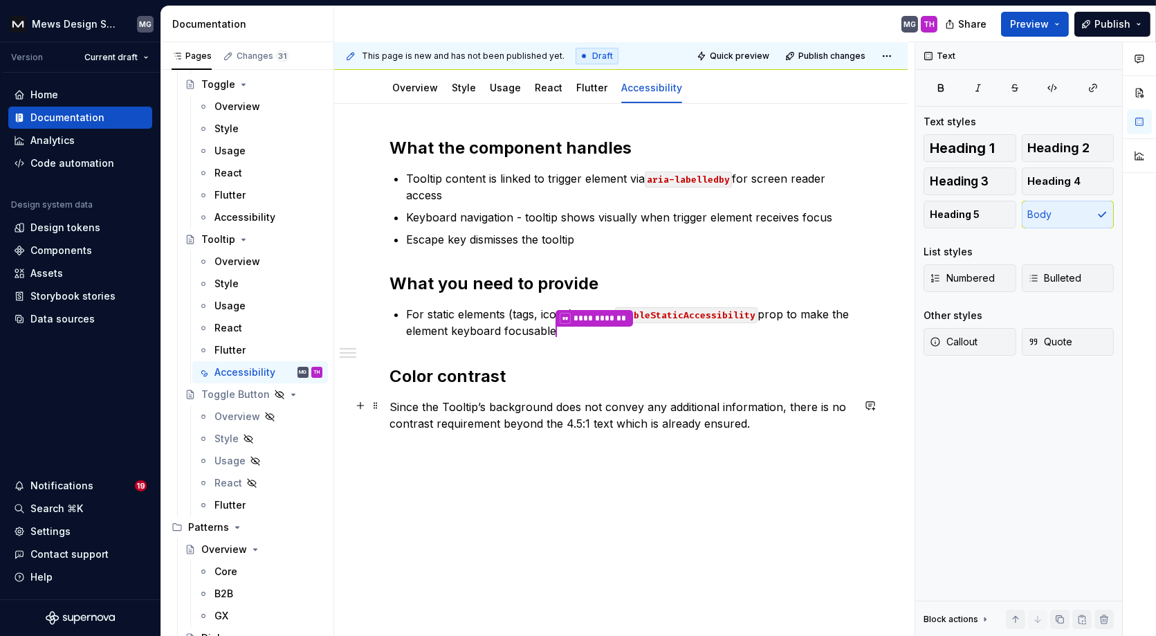
click at [683, 421] on p "Since the Tooltip’s background does not convey any additional information, ther…" at bounding box center [620, 414] width 463 height 33
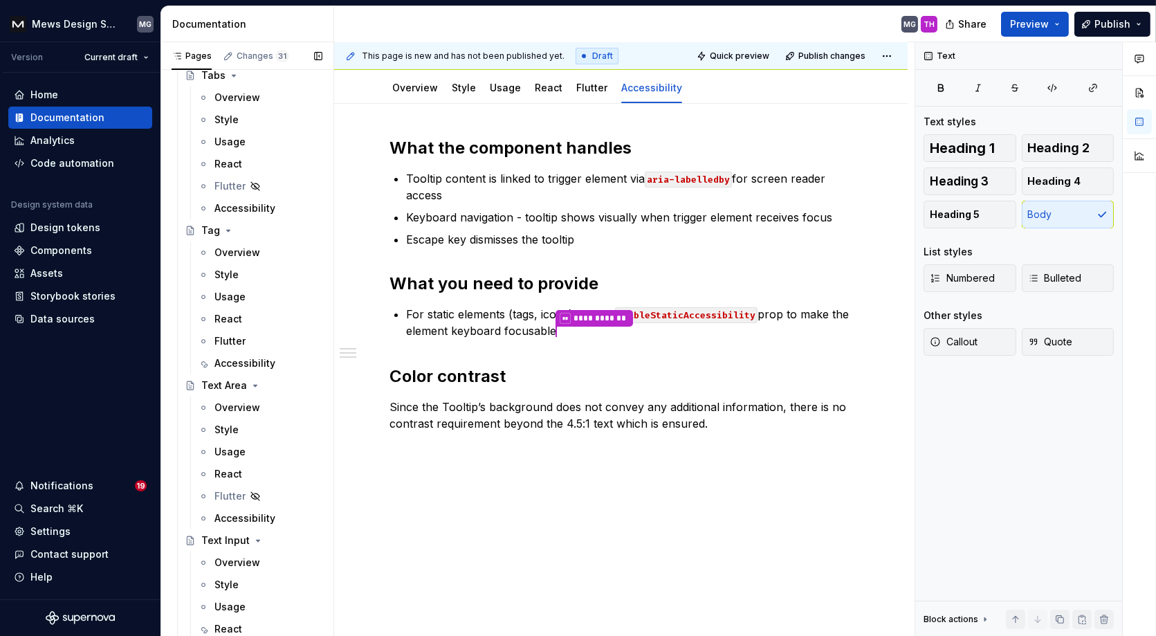
scroll to position [8476, 0]
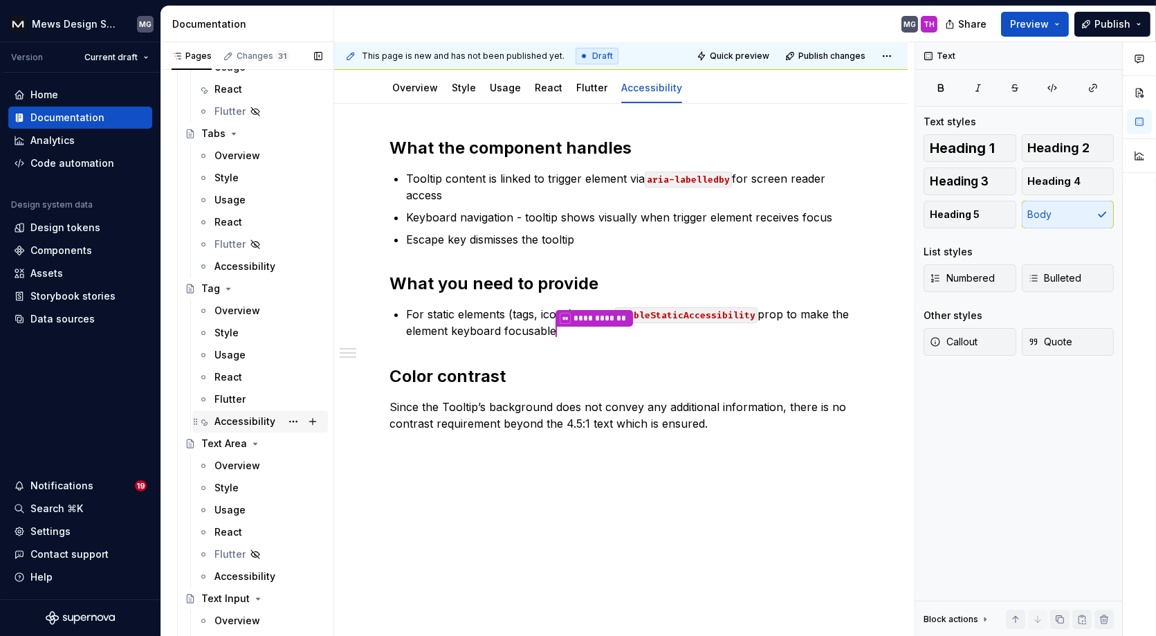
click at [250, 414] on div "Accessibility" at bounding box center [244, 421] width 61 height 14
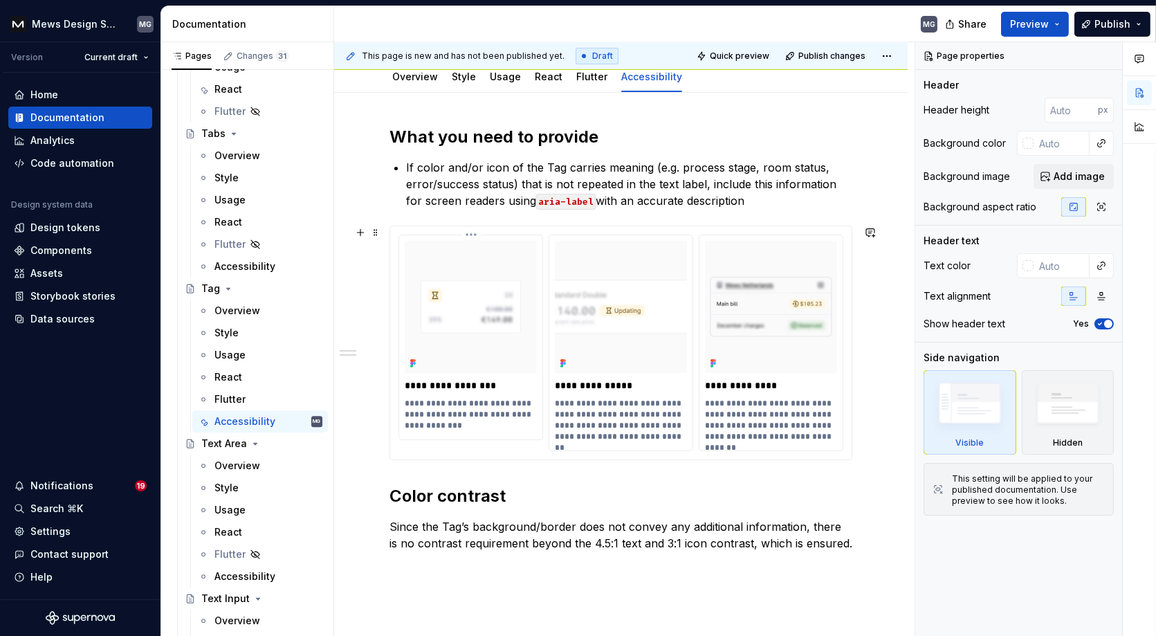
scroll to position [232, 0]
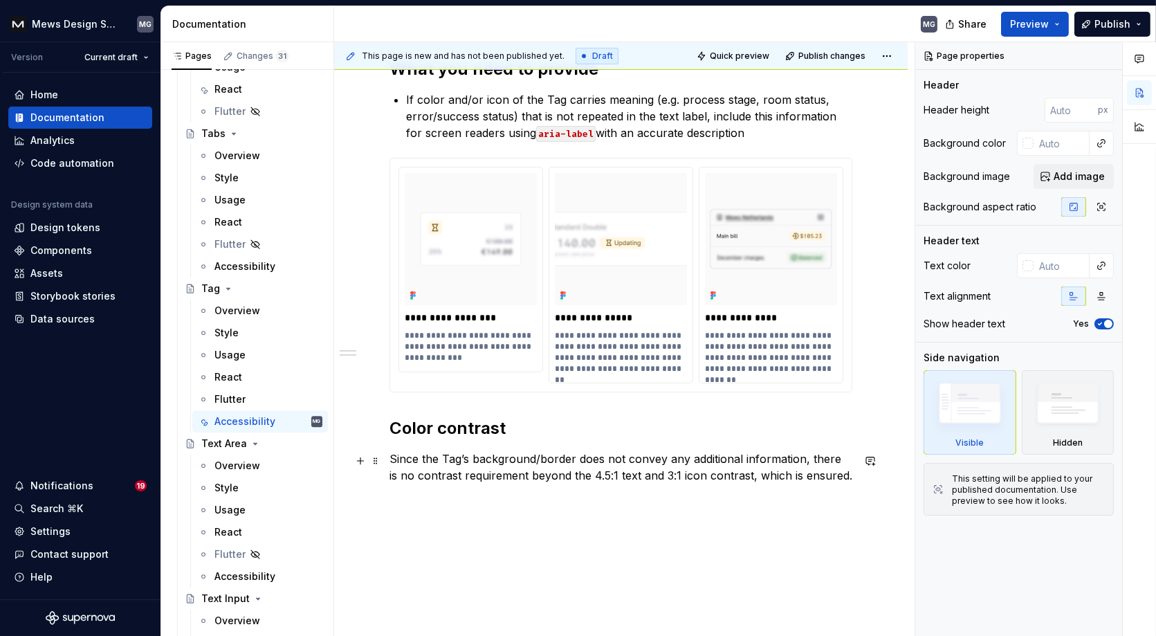
click at [582, 459] on p "Since the Tag’s background/border does not convey any additional information, t…" at bounding box center [620, 483] width 463 height 66
type textarea "*"
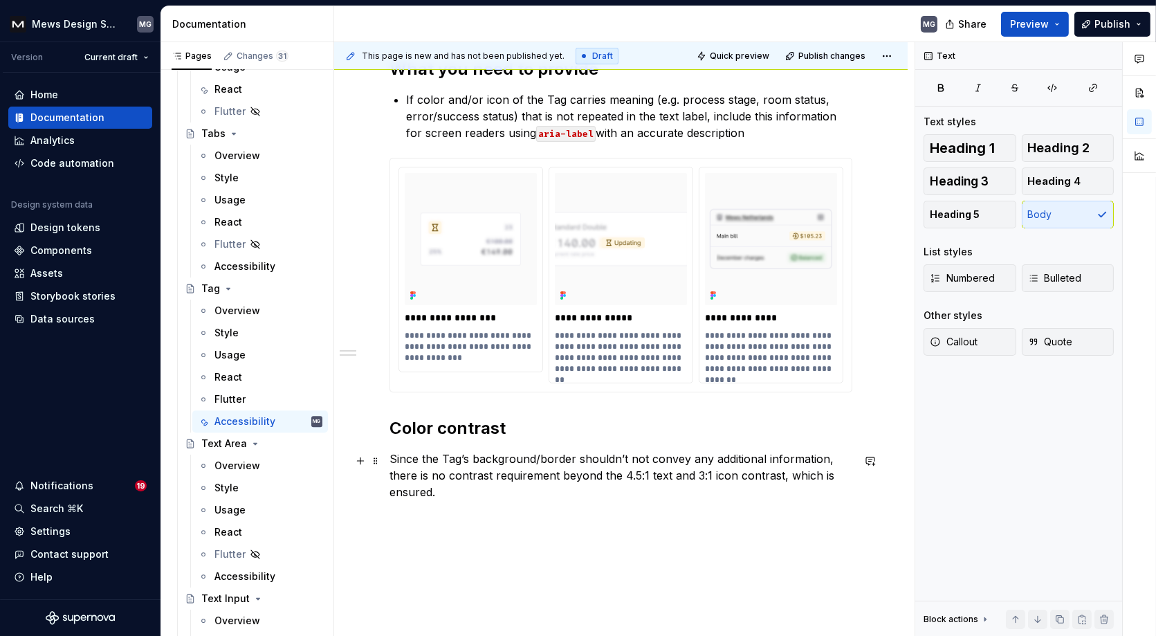
click at [633, 459] on p "Since the Tag’s background/border shouldn’t not convey any additional informati…" at bounding box center [620, 491] width 463 height 83
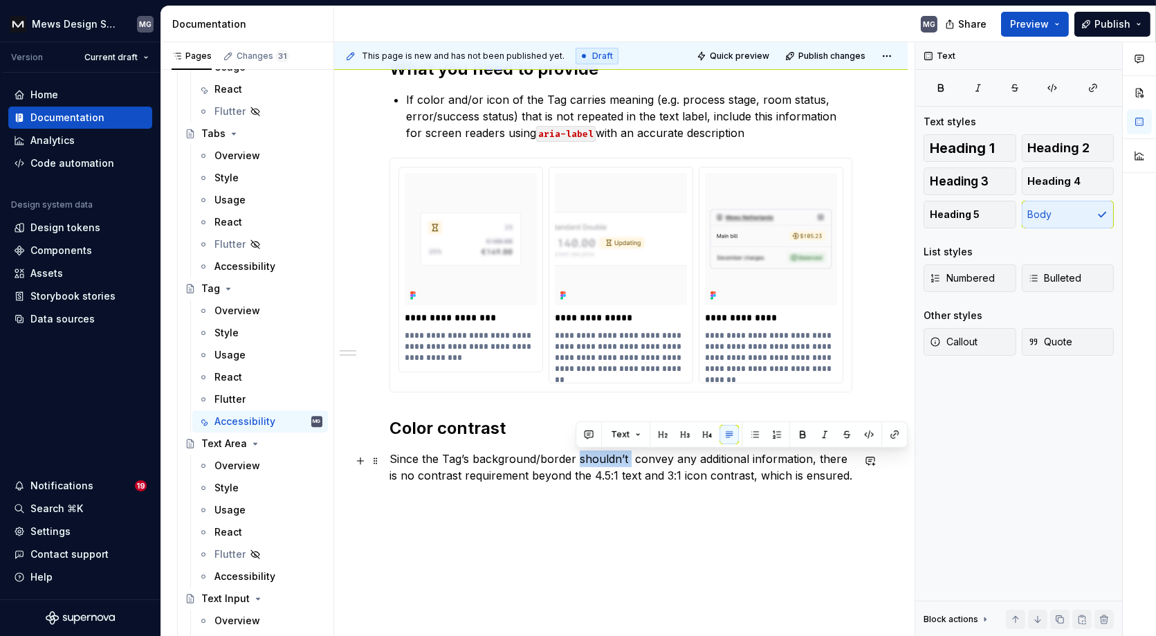
drag, startPoint x: 627, startPoint y: 458, endPoint x: 575, endPoint y: 459, distance: 51.2
click at [575, 459] on p "Since the Tag’s background/border shouldn’t convey any additional information, …" at bounding box center [620, 483] width 463 height 66
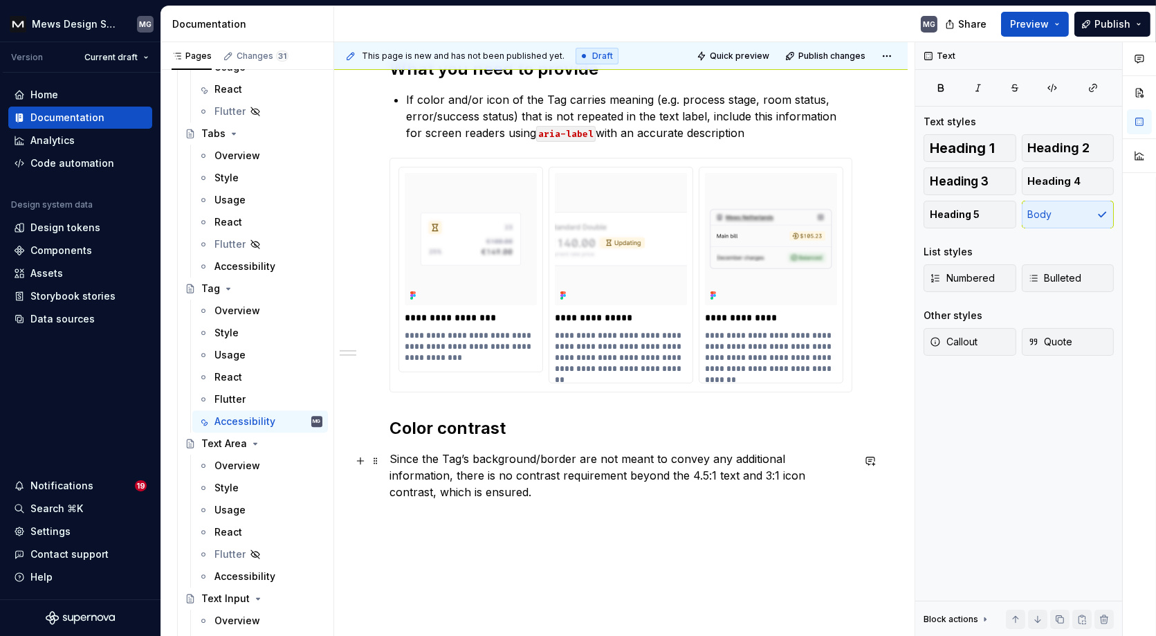
click at [414, 472] on p "Since the Tag’s background/border are not meant to convey any additional inform…" at bounding box center [620, 491] width 463 height 83
drag, startPoint x: 408, startPoint y: 478, endPoint x: 435, endPoint y: 474, distance: 27.2
click at [435, 474] on p "Since the Tag’s background/border are not meant to convey any additional inform…" at bounding box center [620, 491] width 463 height 83
click at [554, 475] on p "Since the Tag’s background/border are not meant to convey any additional inform…" at bounding box center [620, 491] width 463 height 83
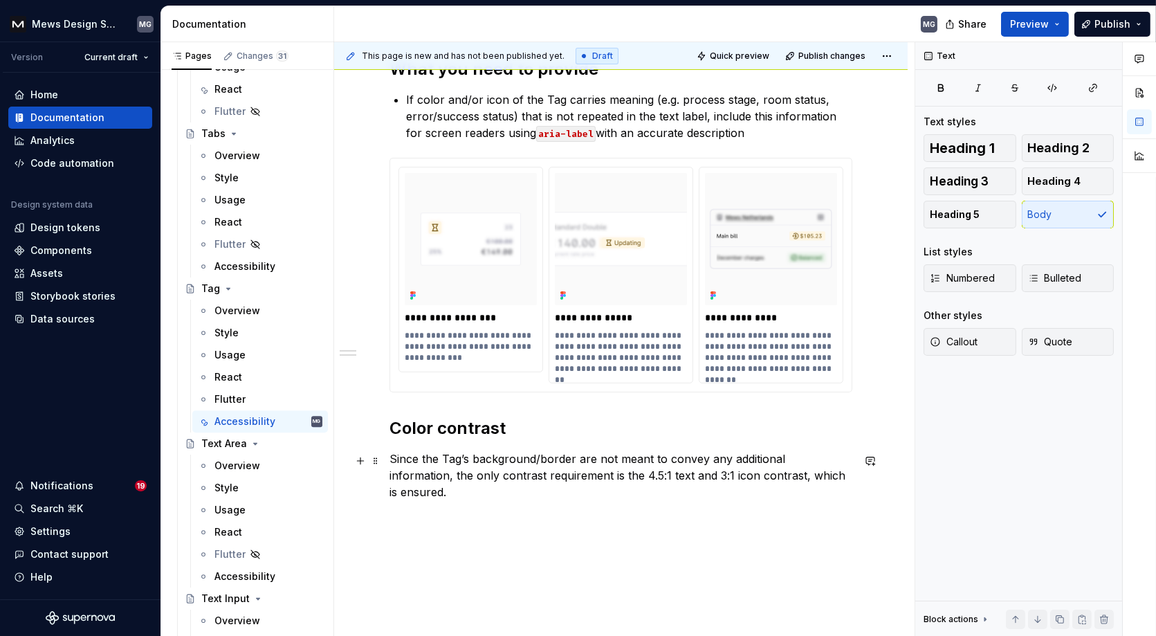
click at [605, 474] on p "Since the Tag’s background/border are not meant to convey any additional inform…" at bounding box center [620, 491] width 463 height 83
click at [686, 474] on p "Since the Tag’s background/border are not meant to convey any additional inform…" at bounding box center [620, 491] width 463 height 83
click at [746, 474] on p "Since the Tag’s background/border are not meant to convey any additional inform…" at bounding box center [620, 491] width 463 height 83
click at [543, 476] on p "Since the Tag’s background/border are not meant to convey any additional inform…" at bounding box center [620, 491] width 463 height 83
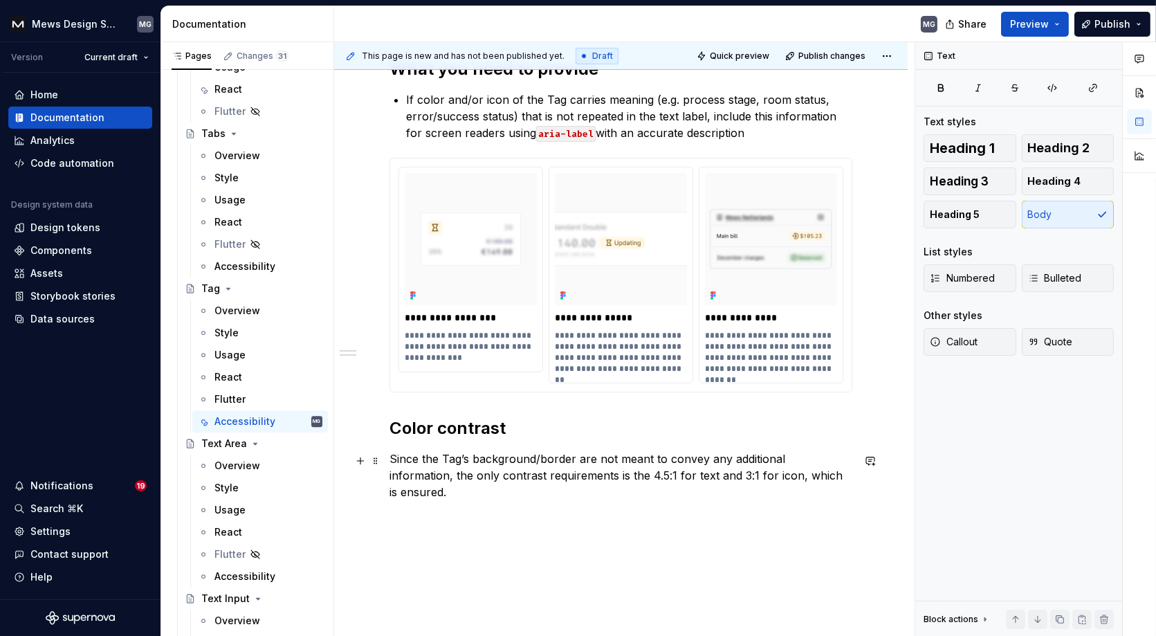
click at [551, 476] on p "Since the Tag’s background/border are not meant to convey any additional inform…" at bounding box center [620, 491] width 463 height 83
click at [554, 476] on p "Since the Tag’s background/border are not meant to convey any additional inform…" at bounding box center [620, 491] width 463 height 83
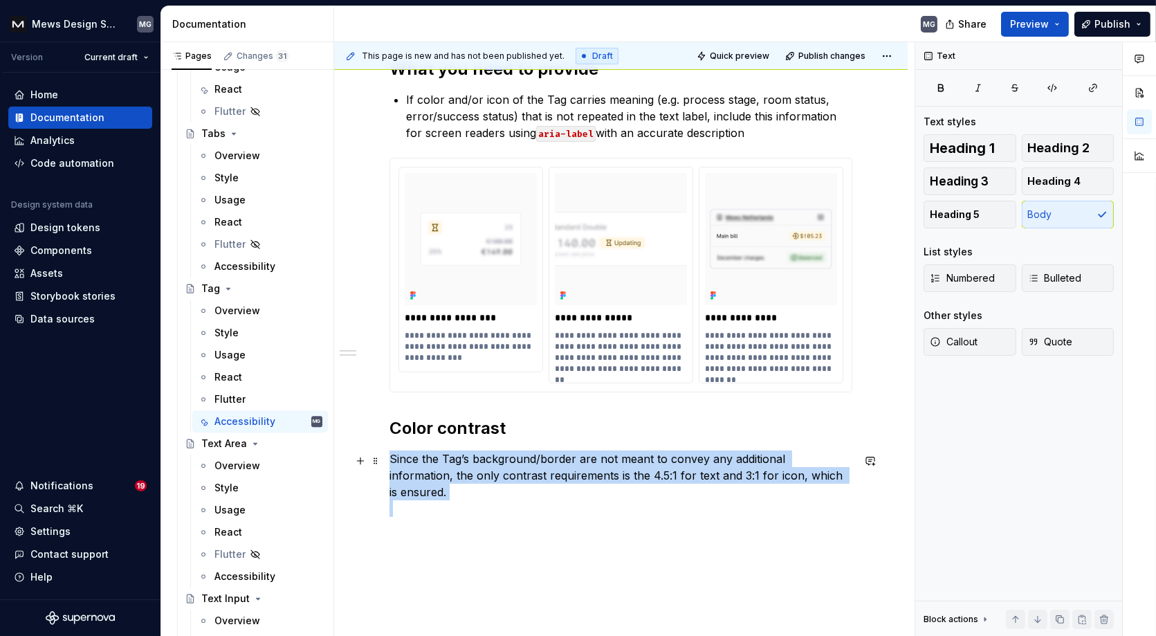
click at [554, 476] on p "Since the Tag’s background/border are not meant to convey any additional inform…" at bounding box center [620, 491] width 463 height 83
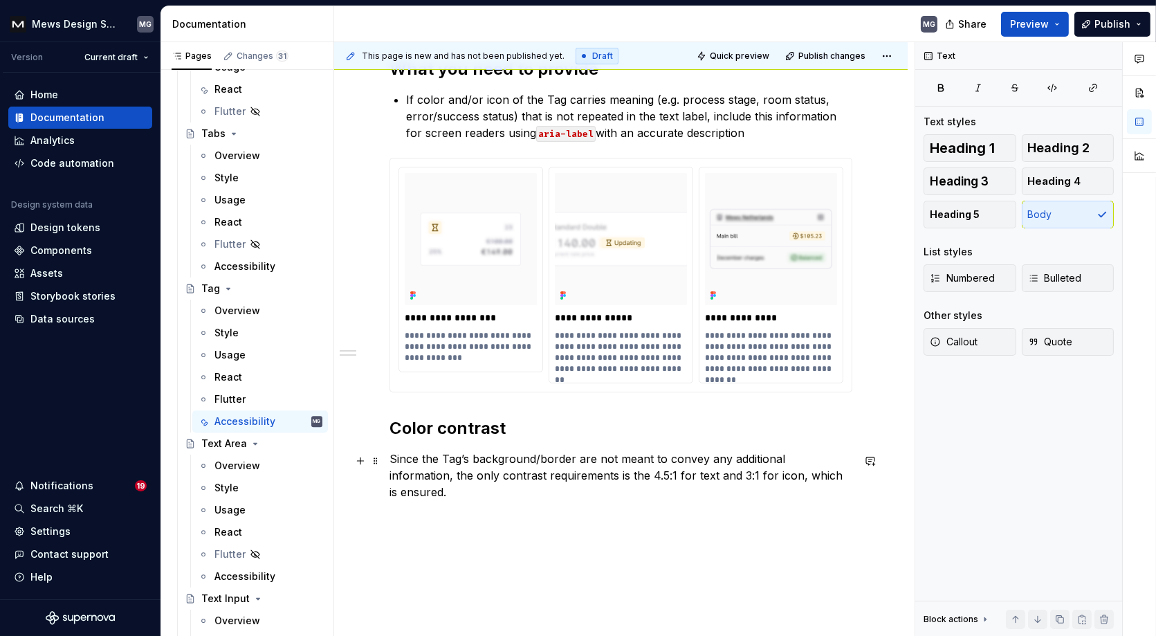
click at [555, 476] on p "Since the Tag’s background/border are not meant to convey any additional inform…" at bounding box center [620, 491] width 463 height 83
click at [838, 476] on p "Since the Tag’s background/border are not meant to convey any additional inform…" at bounding box center [620, 491] width 463 height 83
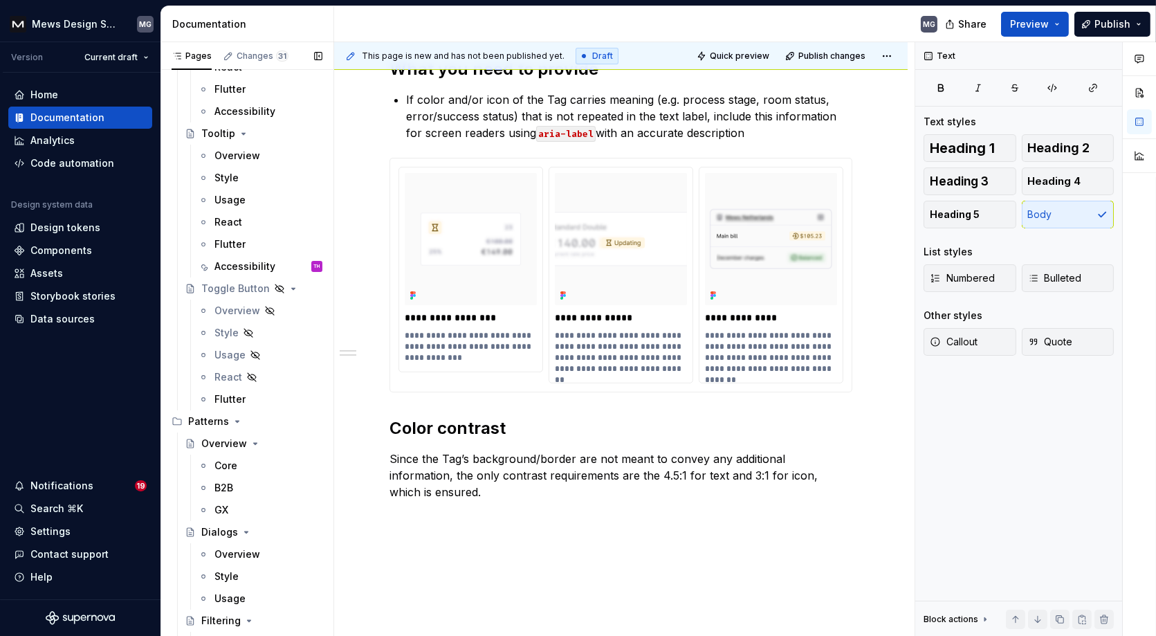
scroll to position [9383, 0]
drag, startPoint x: 234, startPoint y: 267, endPoint x: 521, endPoint y: 286, distance: 288.3
click at [233, 267] on div "Accessibility" at bounding box center [244, 267] width 61 height 14
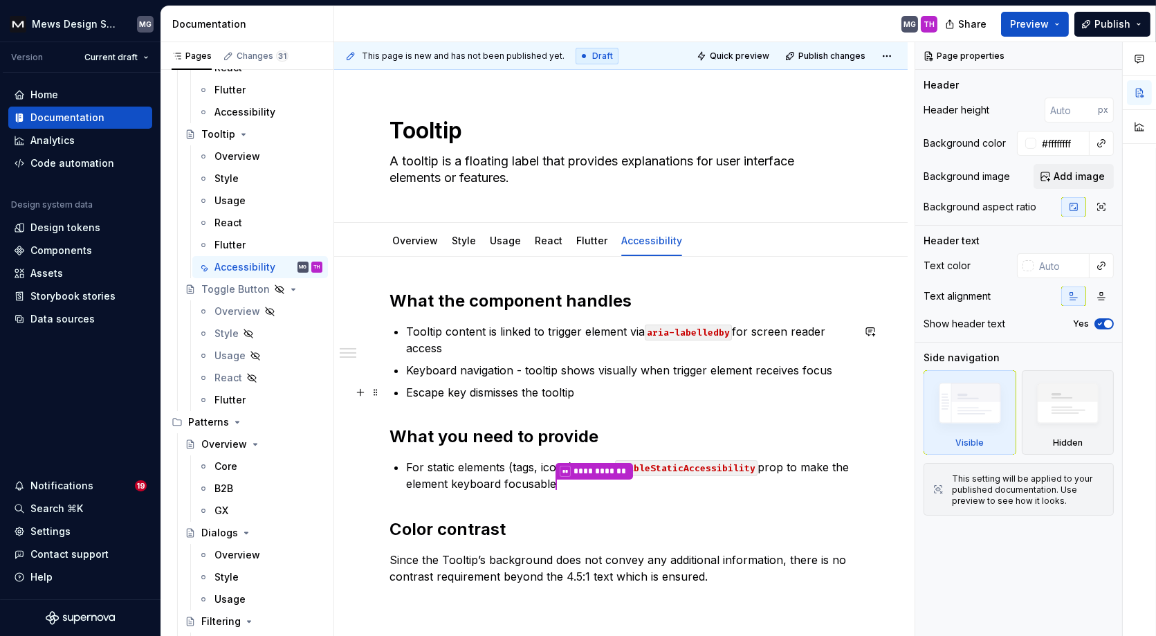
click at [654, 401] on div "**********" at bounding box center [620, 437] width 463 height 295
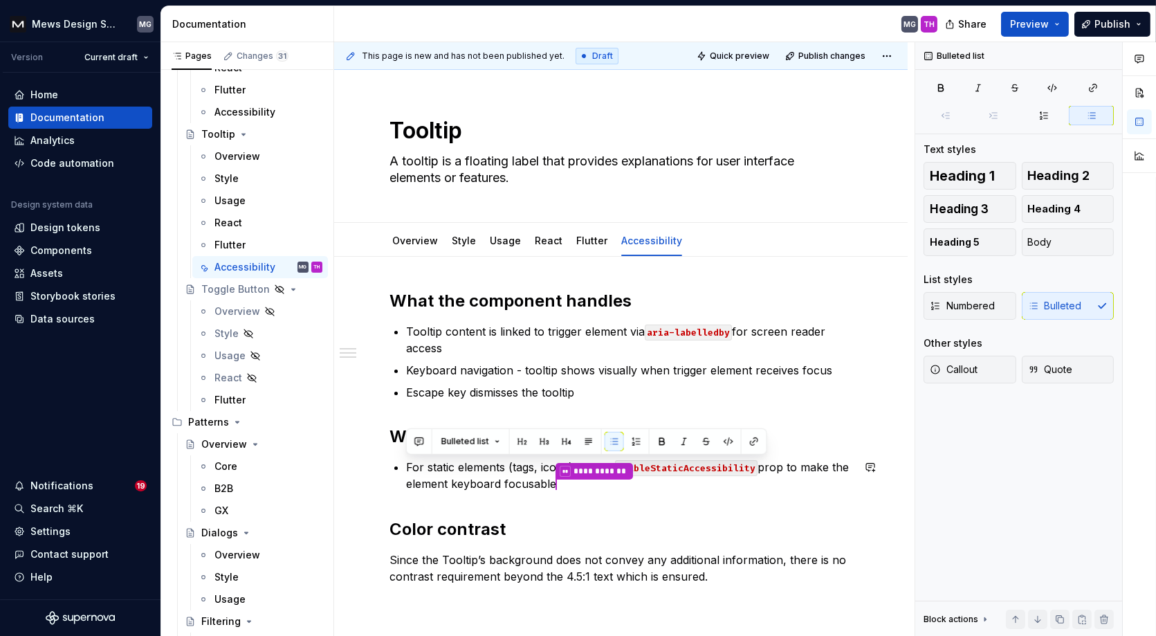
drag, startPoint x: 580, startPoint y: 482, endPoint x: 399, endPoint y: 454, distance: 182.7
click at [399, 454] on div "**********" at bounding box center [620, 437] width 463 height 295
copy p "For static elements (tags, icons), enable enableStaticAccessibility prop to mak…"
click at [831, 55] on span "Publish changes" at bounding box center [831, 55] width 67 height 11
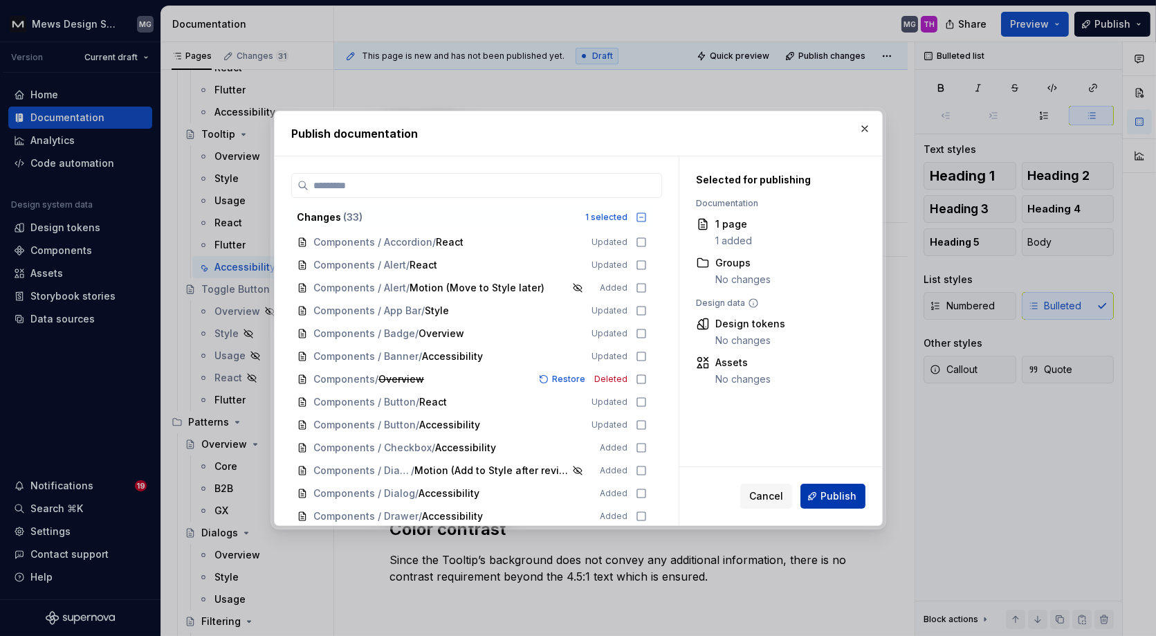
click at [822, 502] on button "Publish" at bounding box center [832, 495] width 65 height 25
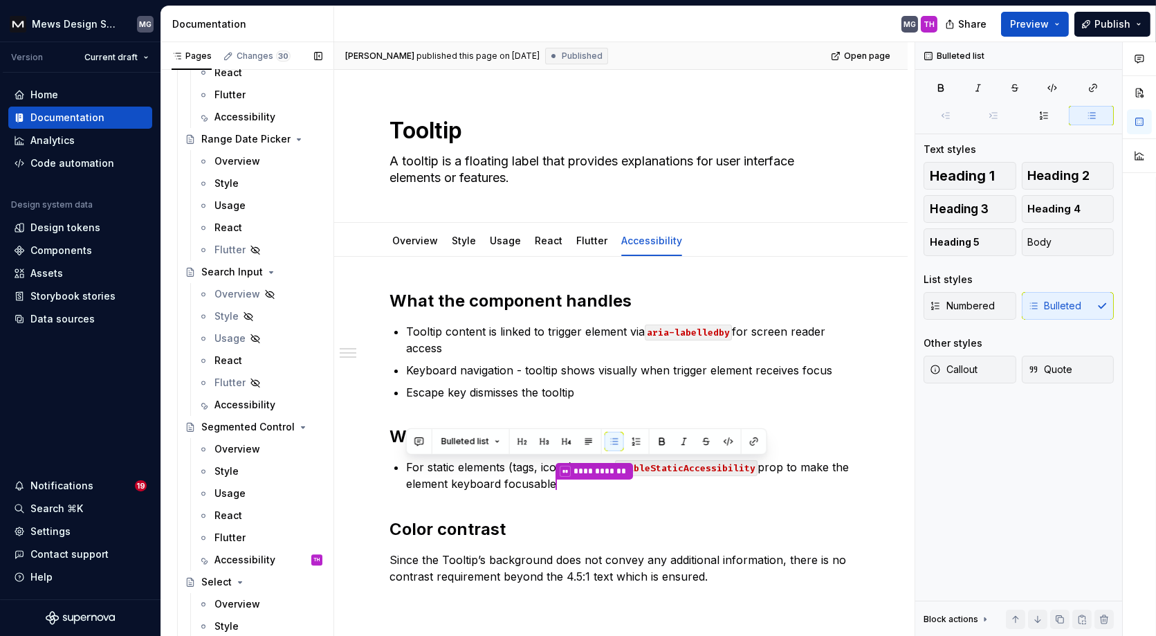
scroll to position [6537, 0]
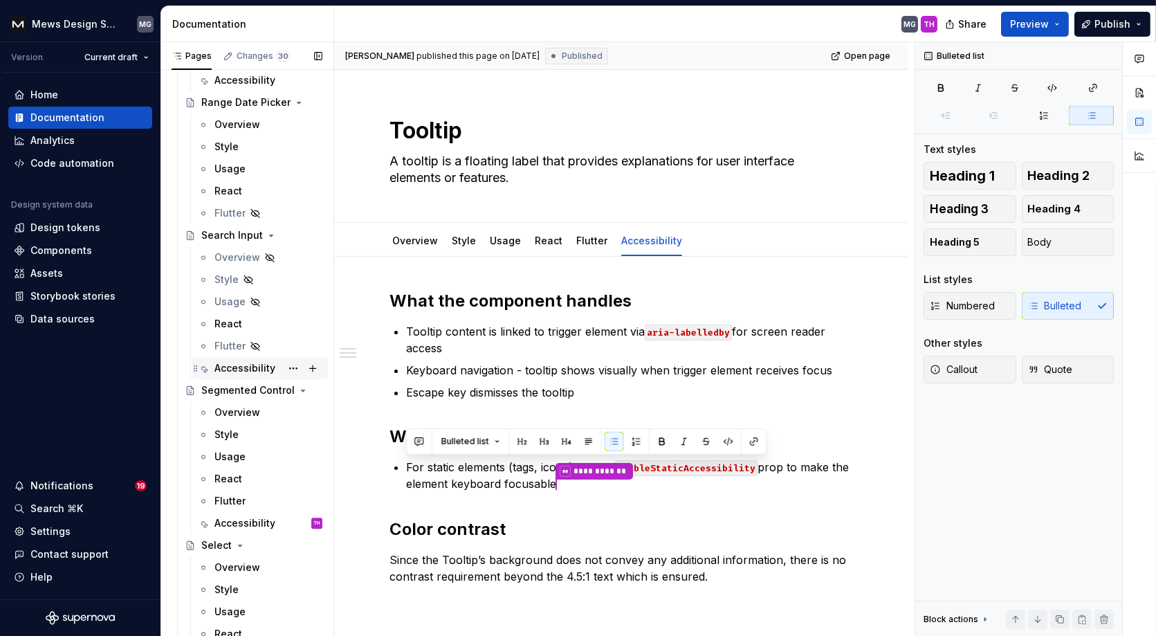
click at [250, 368] on div "Accessibility" at bounding box center [244, 368] width 61 height 14
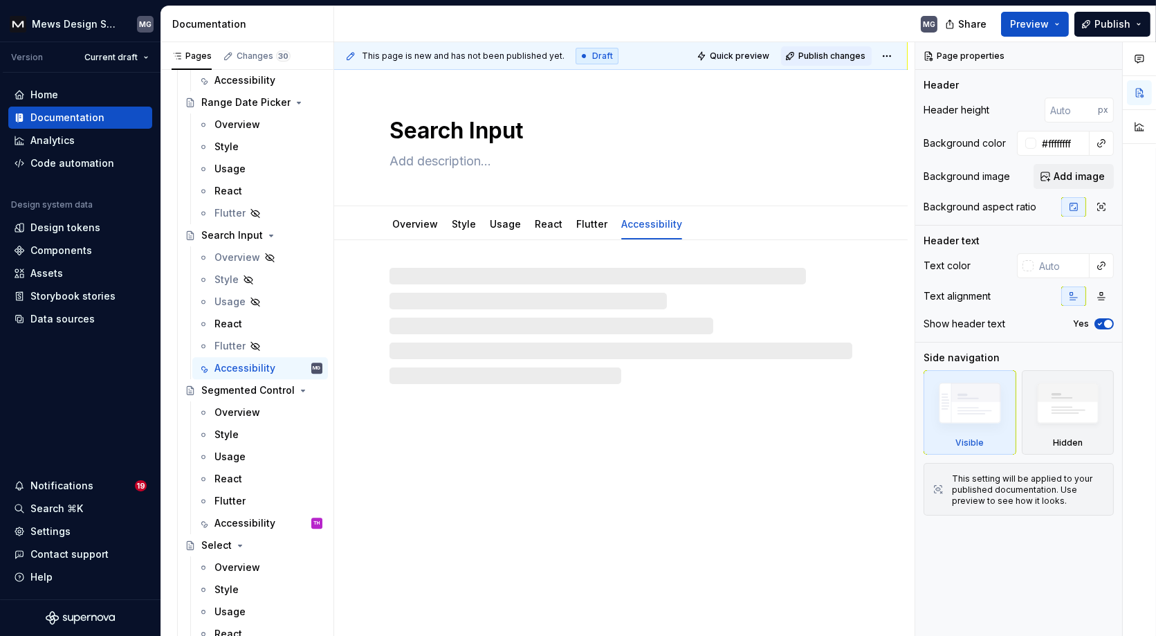
click at [833, 57] on span "Publish changes" at bounding box center [831, 55] width 67 height 11
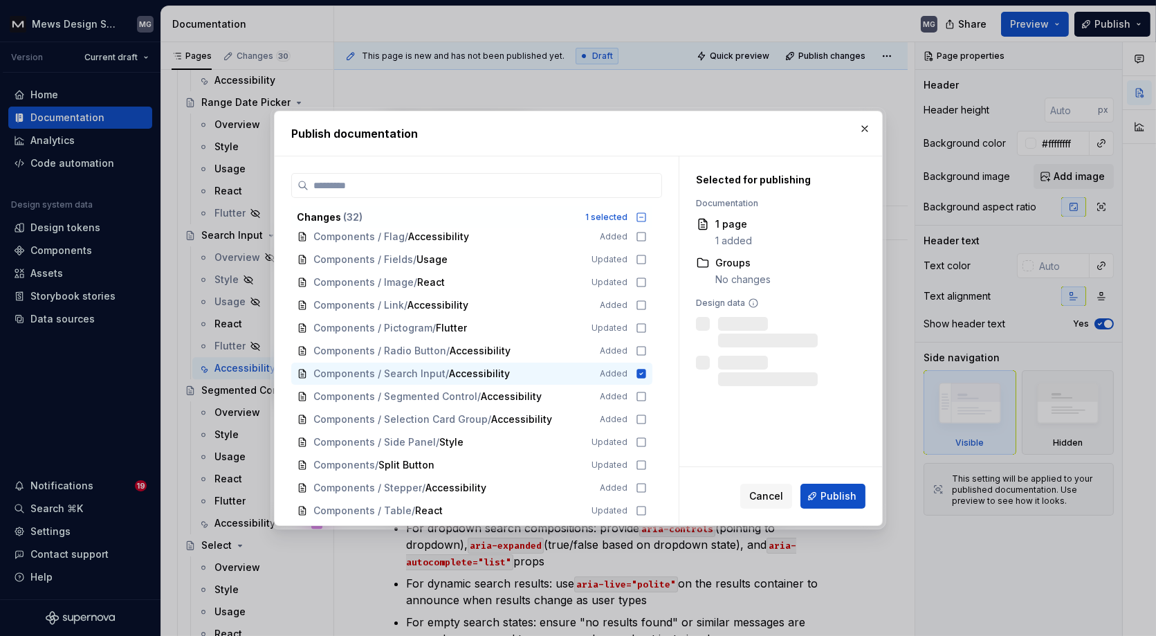
scroll to position [436, 0]
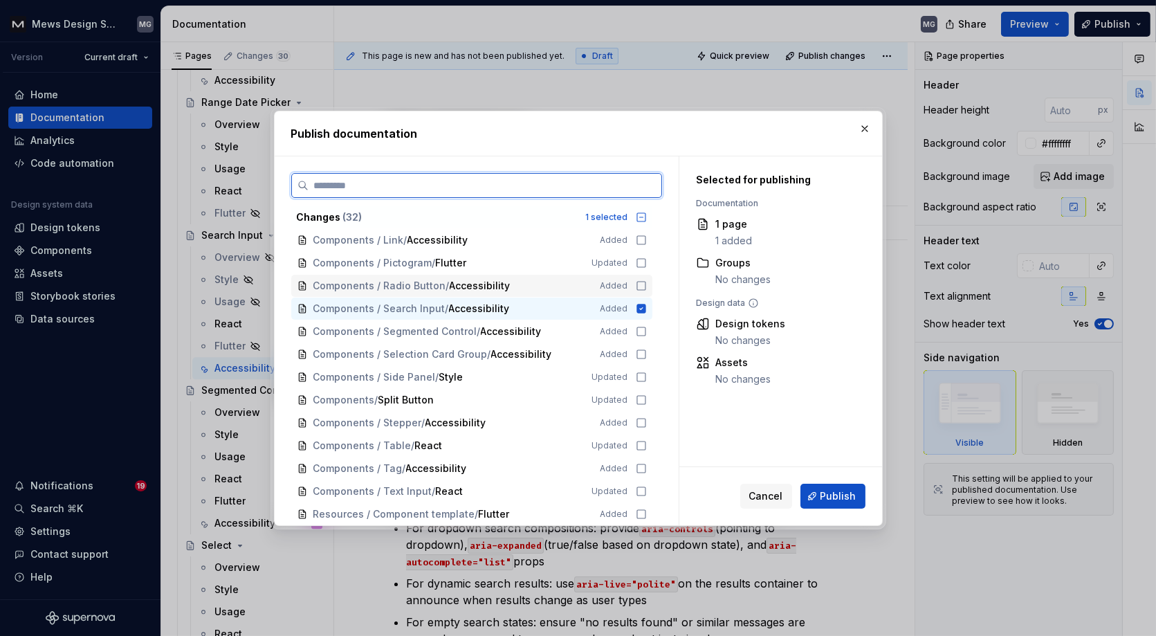
click at [647, 283] on icon at bounding box center [641, 285] width 11 height 11
click at [646, 329] on icon at bounding box center [641, 331] width 11 height 11
click at [647, 423] on icon at bounding box center [641, 422] width 11 height 11
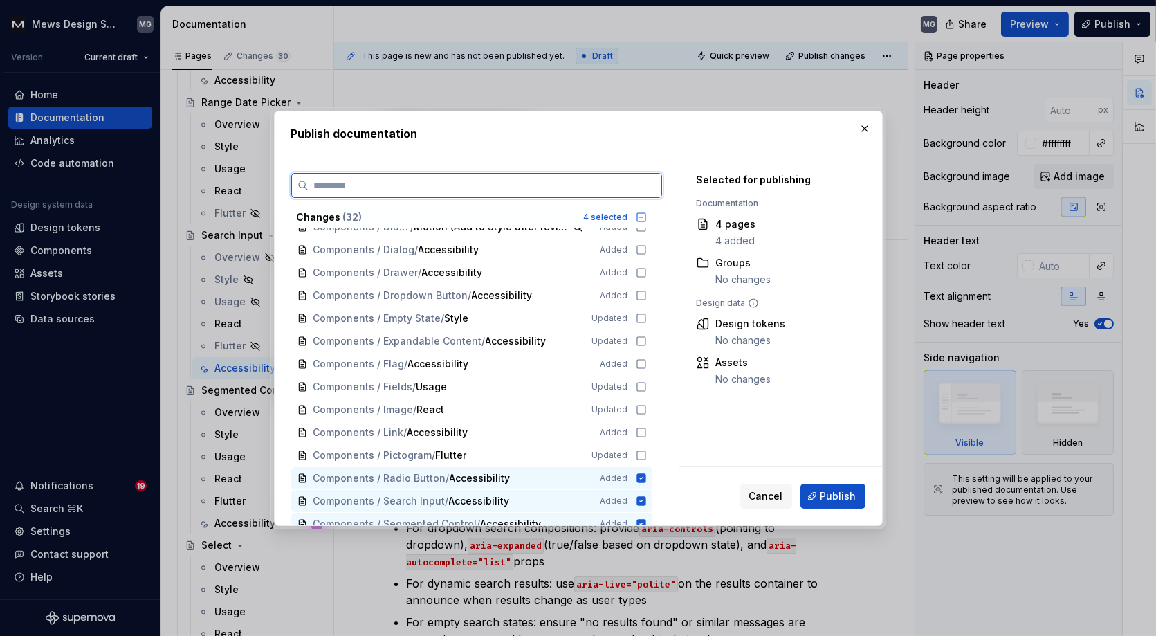
scroll to position [226, 0]
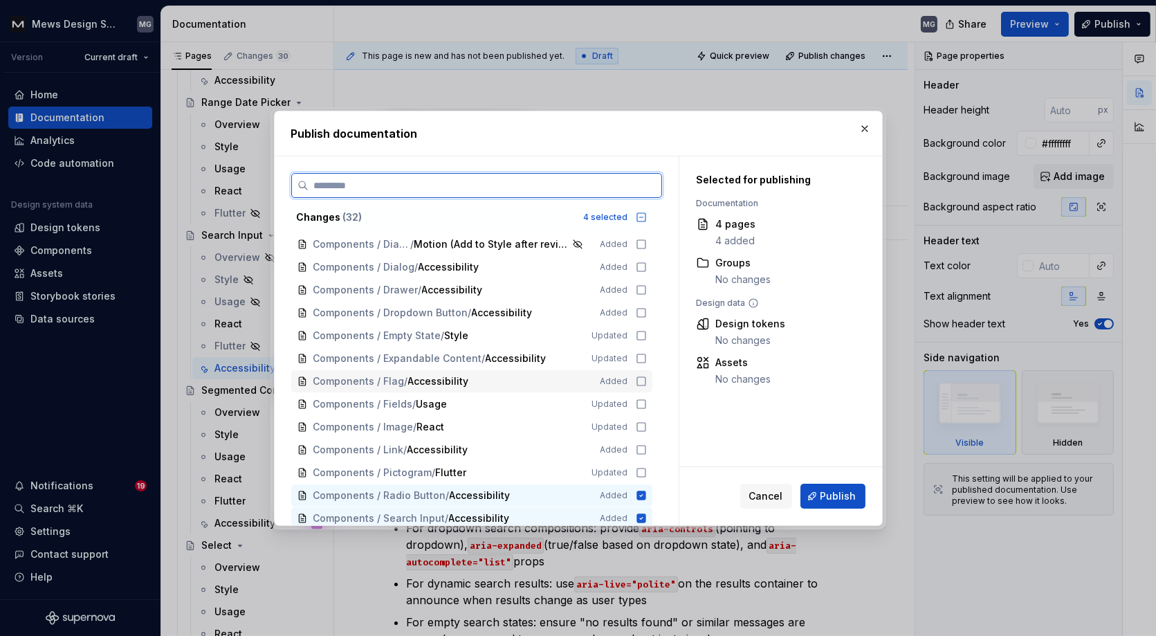
click at [647, 380] on icon at bounding box center [641, 381] width 11 height 11
click at [647, 310] on icon at bounding box center [641, 312] width 11 height 11
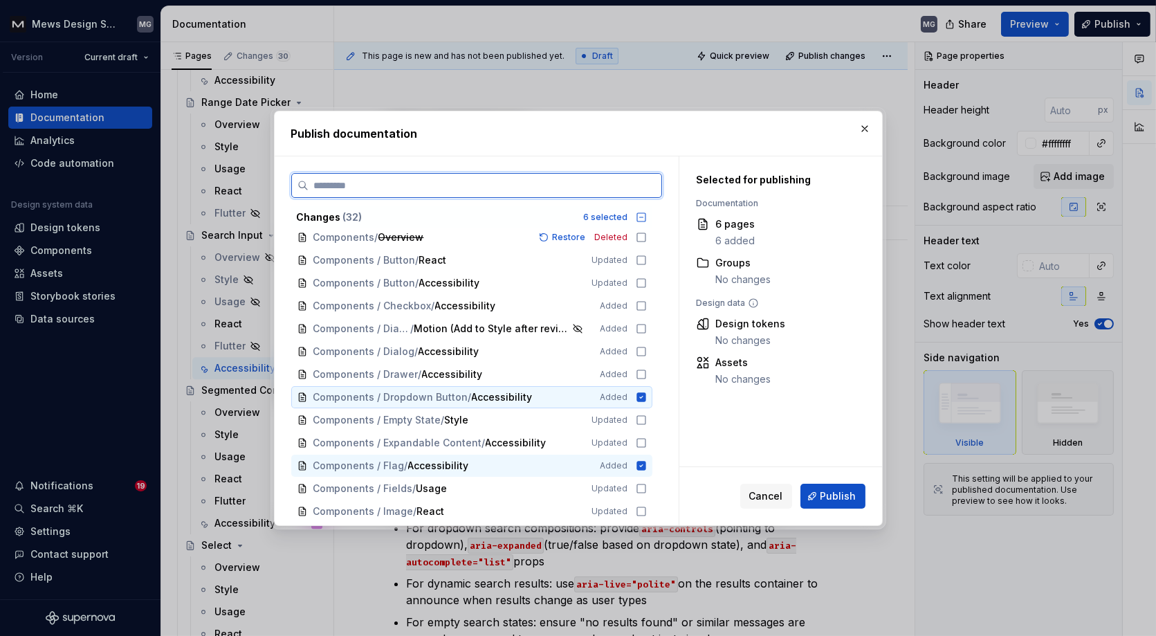
scroll to position [140, 0]
click at [647, 351] on icon at bounding box center [641, 352] width 11 height 11
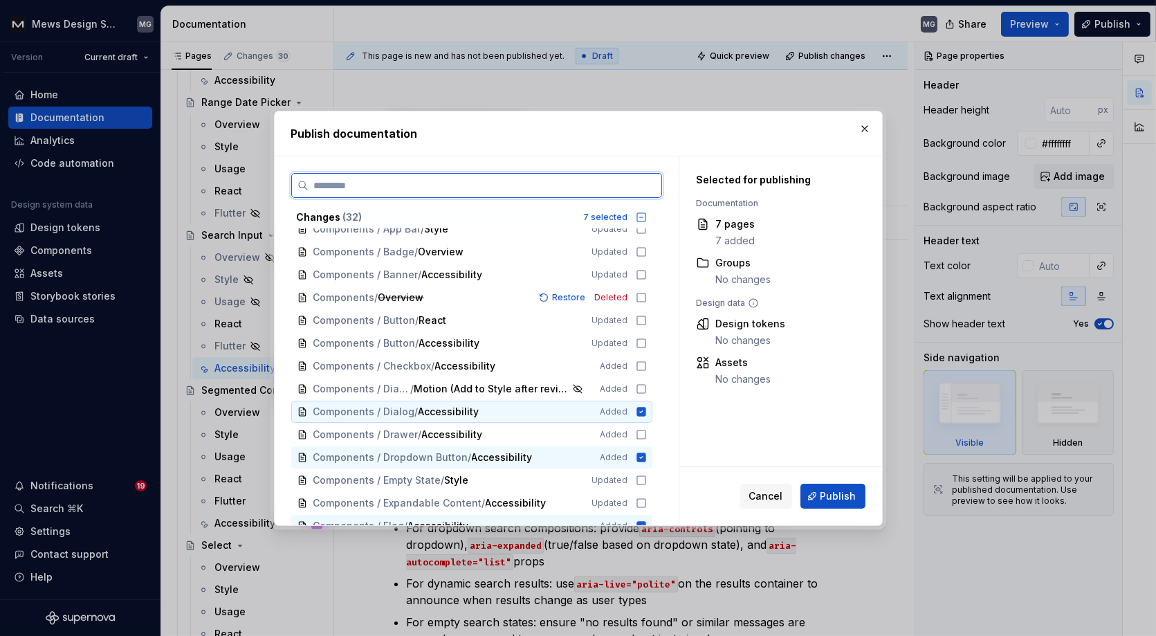
scroll to position [80, 0]
click at [646, 346] on icon at bounding box center [641, 344] width 11 height 11
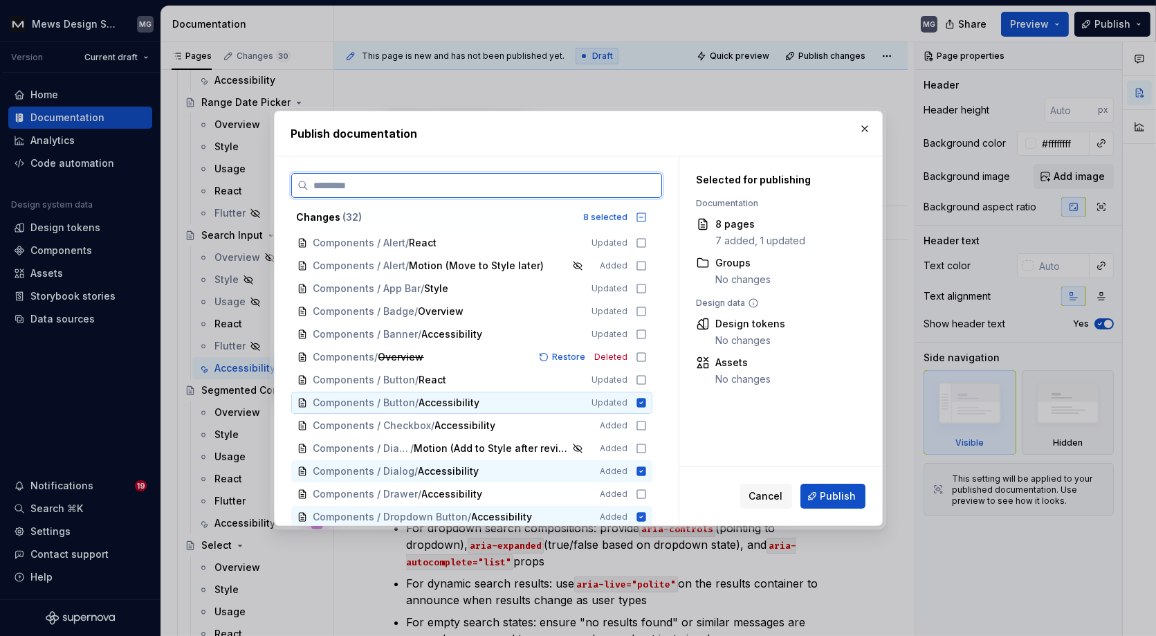
scroll to position [17, 0]
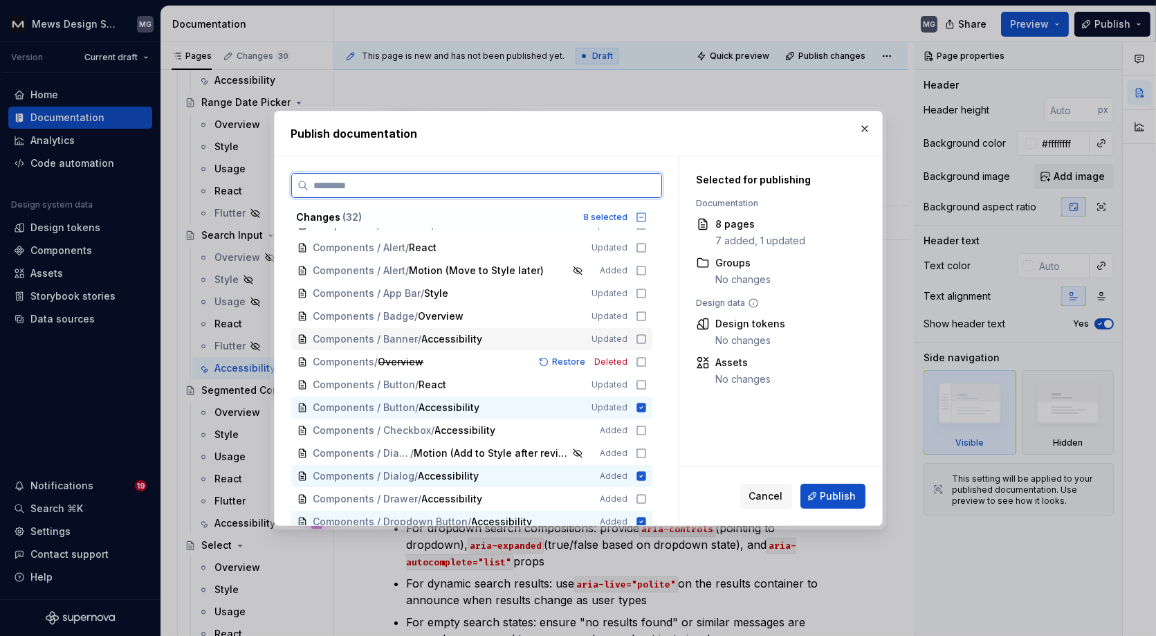
click at [647, 338] on icon at bounding box center [641, 338] width 11 height 11
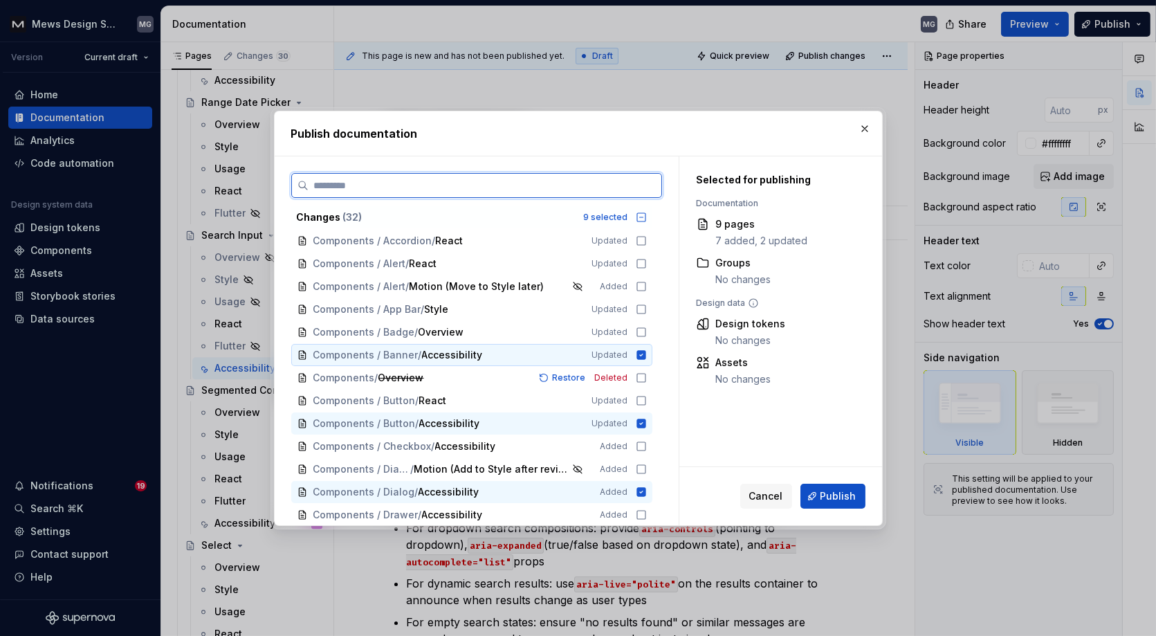
scroll to position [0, 0]
click at [647, 331] on icon at bounding box center [641, 333] width 11 height 11
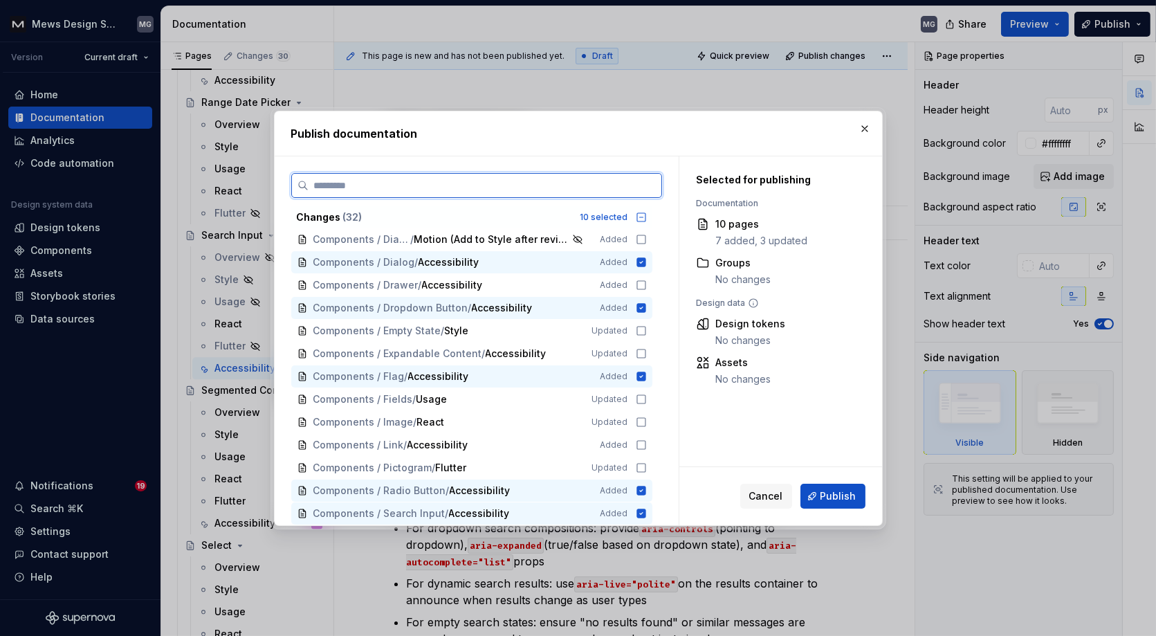
scroll to position [239, 0]
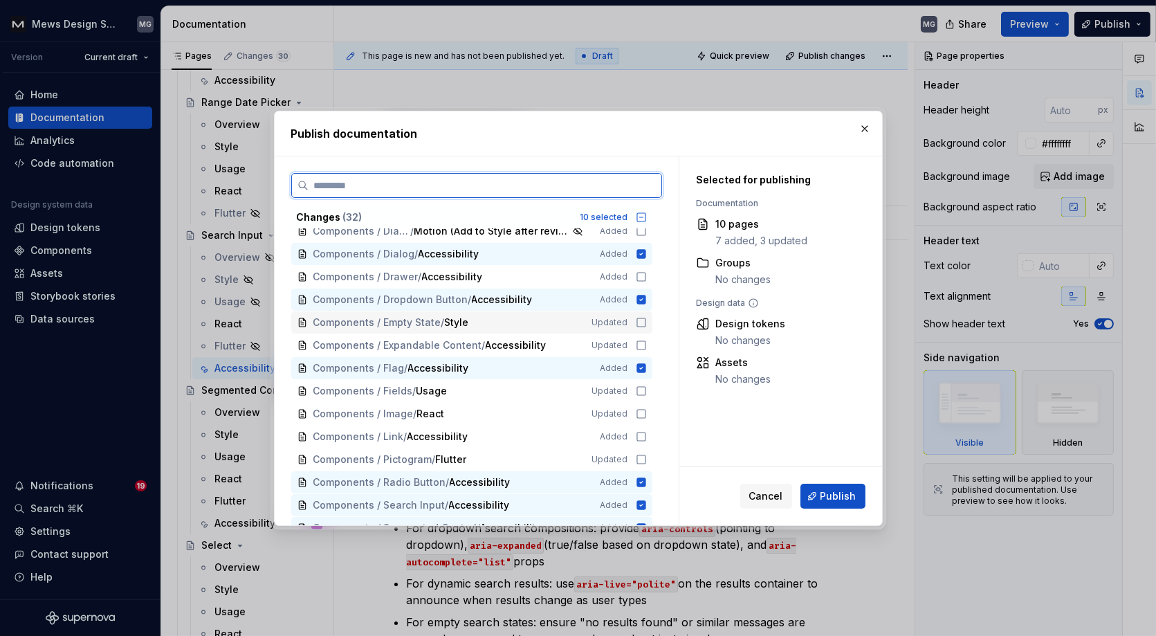
click at [646, 318] on icon at bounding box center [641, 322] width 11 height 11
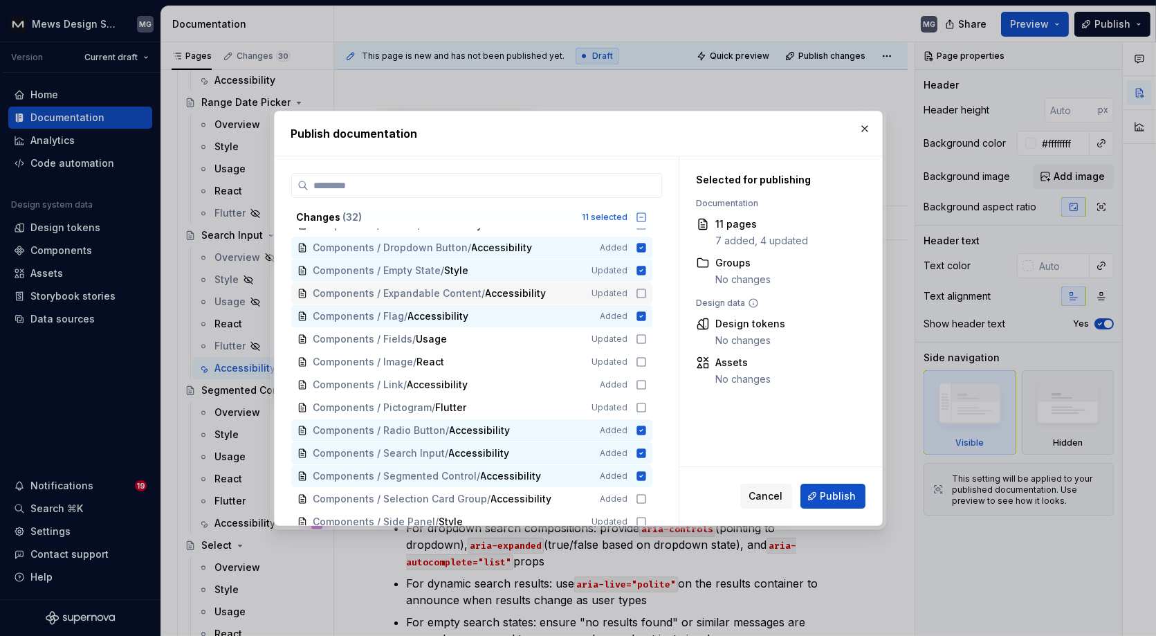
scroll to position [293, 0]
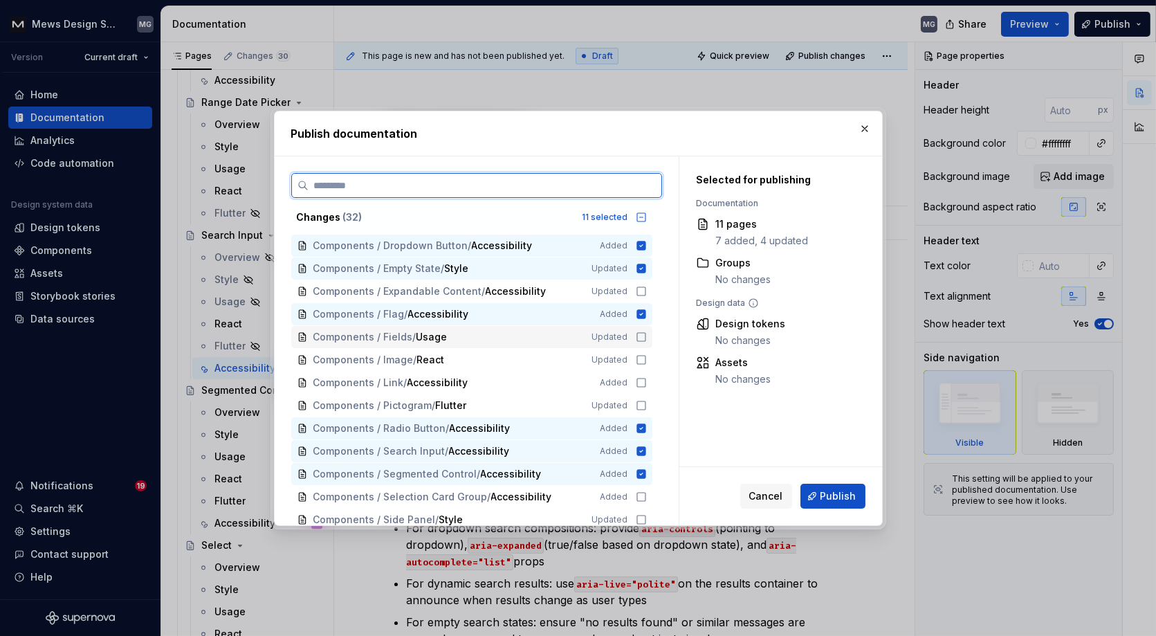
click at [646, 337] on icon at bounding box center [641, 336] width 11 height 11
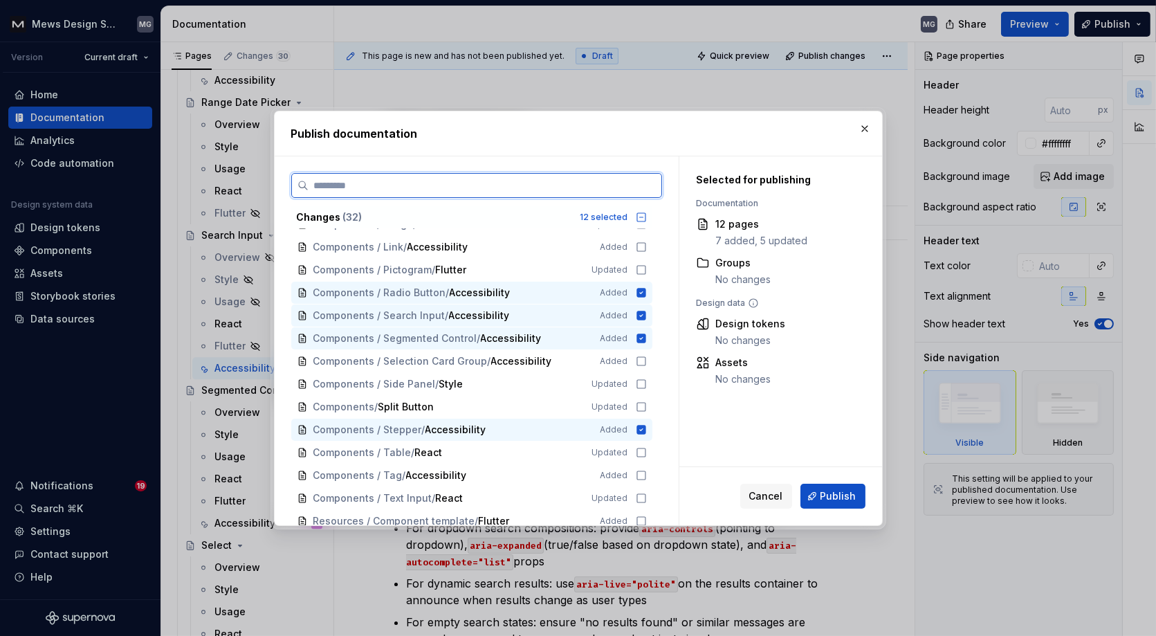
scroll to position [436, 0]
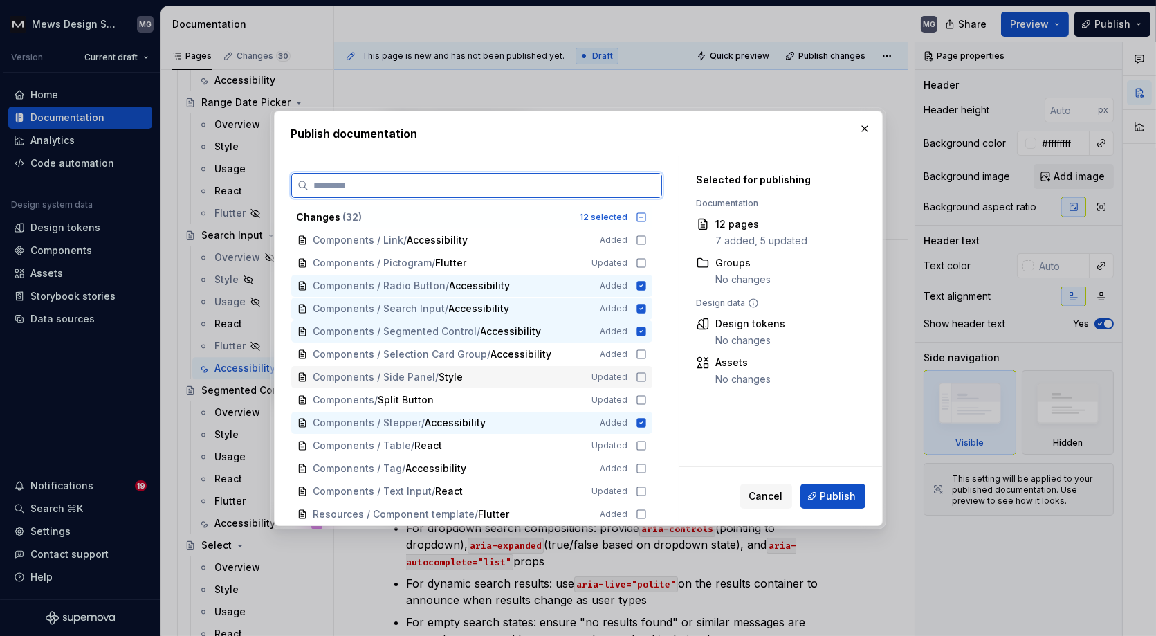
click at [647, 376] on icon at bounding box center [641, 376] width 11 height 11
click at [647, 395] on icon at bounding box center [641, 399] width 11 height 11
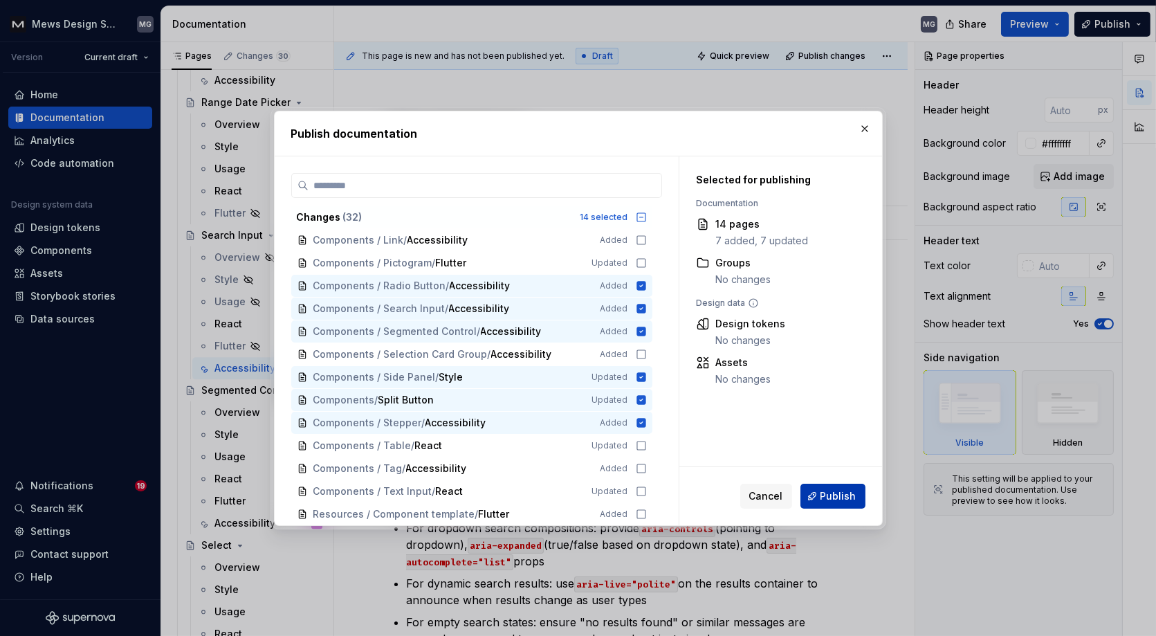
click at [842, 493] on span "Publish" at bounding box center [838, 496] width 36 height 14
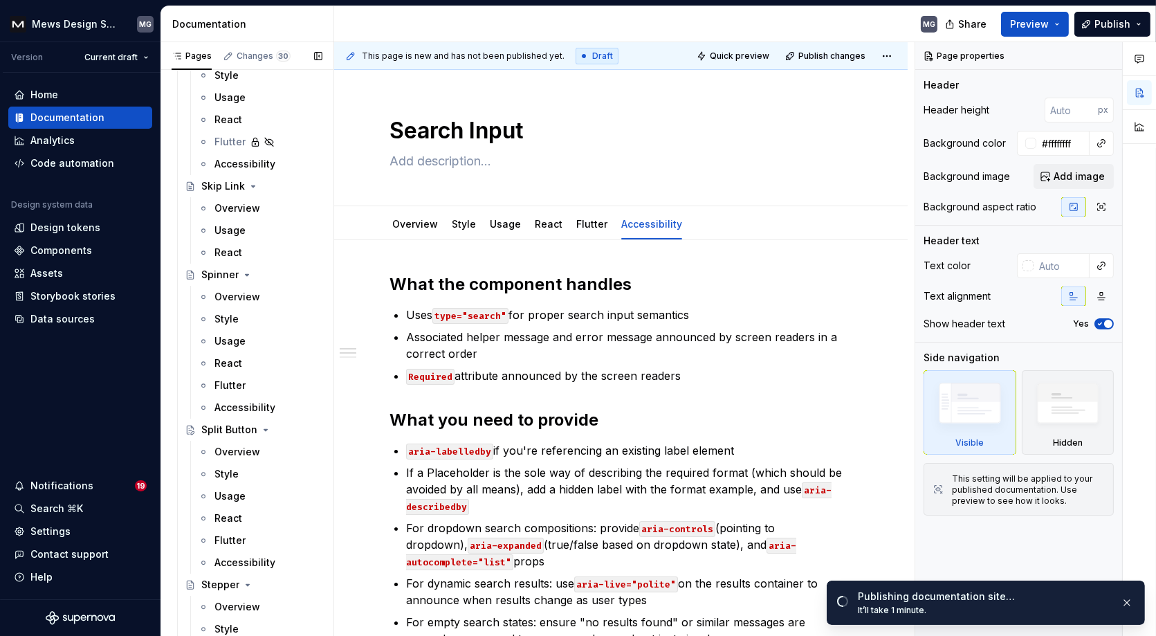
scroll to position [7802, 0]
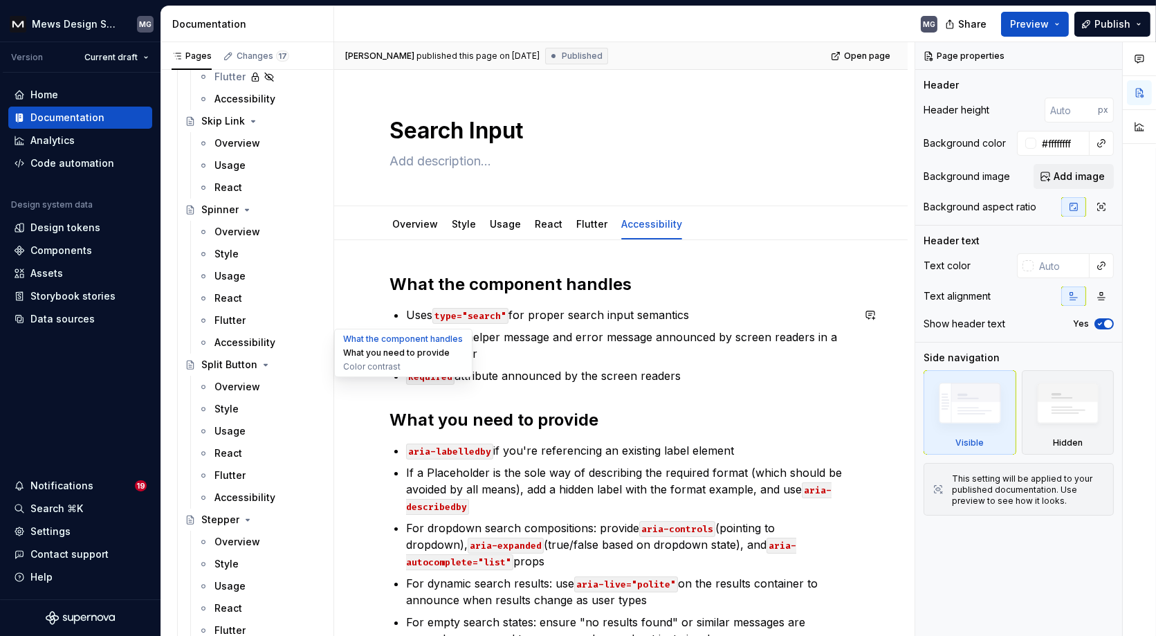
type textarea "*"
